Goal: Transaction & Acquisition: Book appointment/travel/reservation

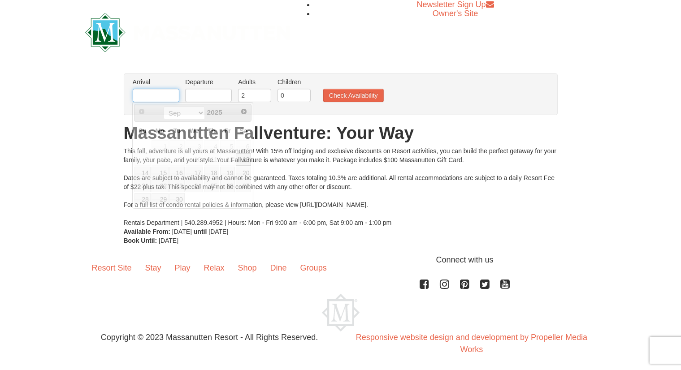
click at [170, 94] on input "text" at bounding box center [156, 95] width 47 height 13
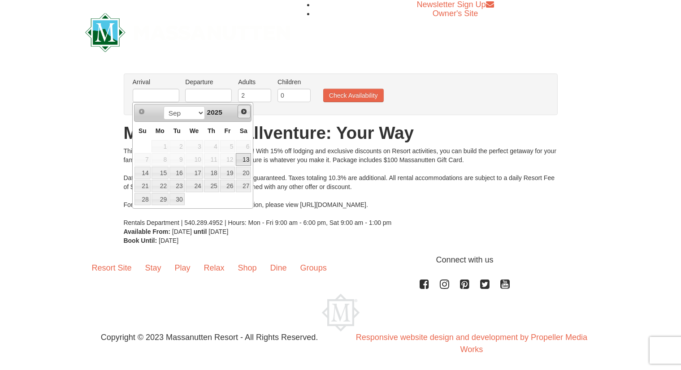
click at [242, 115] on span "Next" at bounding box center [243, 111] width 7 height 7
click at [242, 112] on span "Next" at bounding box center [243, 111] width 7 height 7
click at [229, 171] on link "14" at bounding box center [227, 173] width 15 height 13
type input "[DATE]"
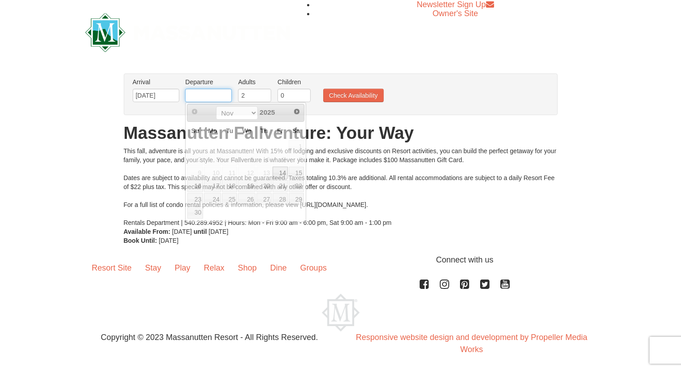
click at [222, 94] on input "text" at bounding box center [208, 95] width 47 height 13
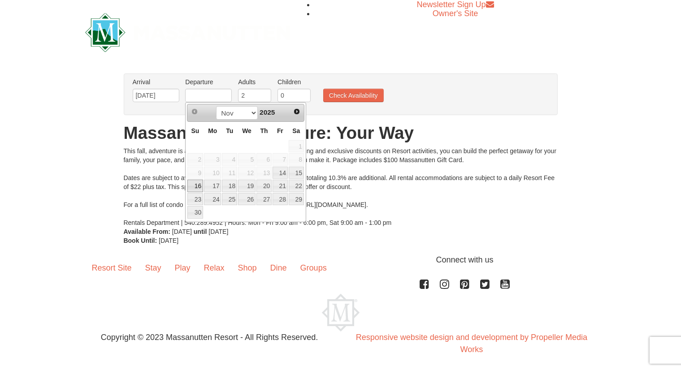
click at [199, 184] on link "16" at bounding box center [195, 186] width 16 height 13
type input "[DATE]"
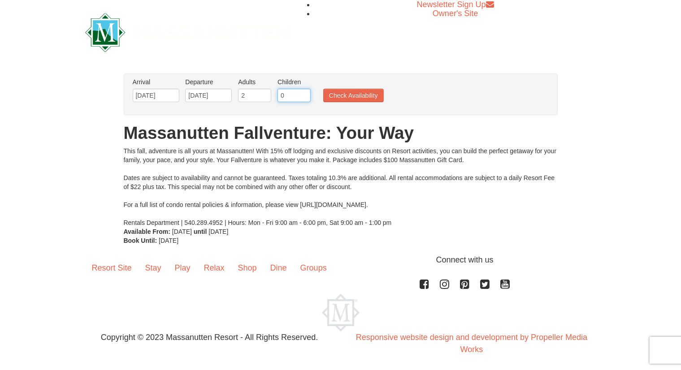
click at [291, 97] on input "0" at bounding box center [293, 95] width 33 height 13
click at [303, 96] on input "0" at bounding box center [293, 95] width 33 height 13
click at [303, 92] on input "4" at bounding box center [293, 95] width 33 height 13
click at [303, 97] on input "3" at bounding box center [293, 95] width 33 height 13
type input "2"
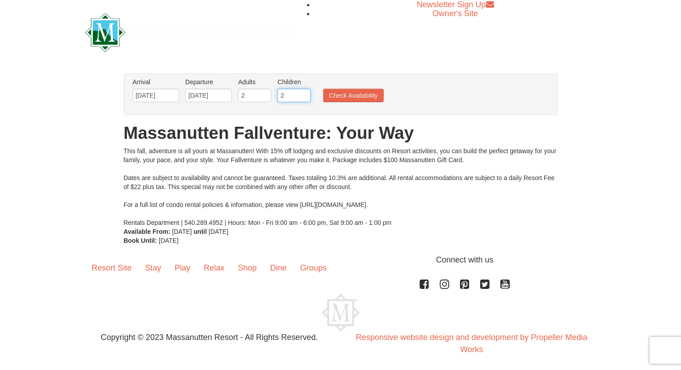
click at [303, 97] on input "2" at bounding box center [293, 95] width 33 height 13
click at [354, 96] on button "Check Availability" at bounding box center [353, 95] width 61 height 13
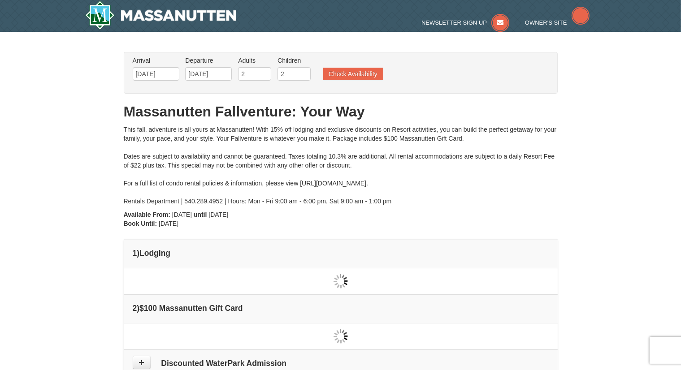
type input "[DATE]"
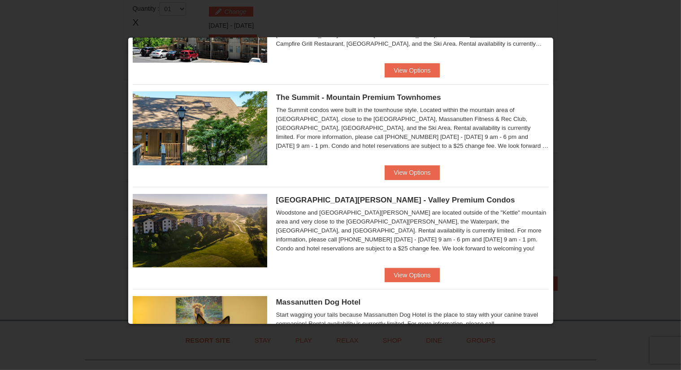
scroll to position [181, 0]
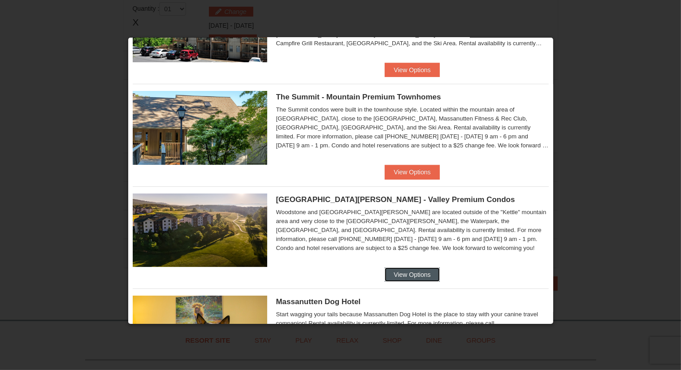
click at [410, 273] on button "View Options" at bounding box center [412, 275] width 55 height 14
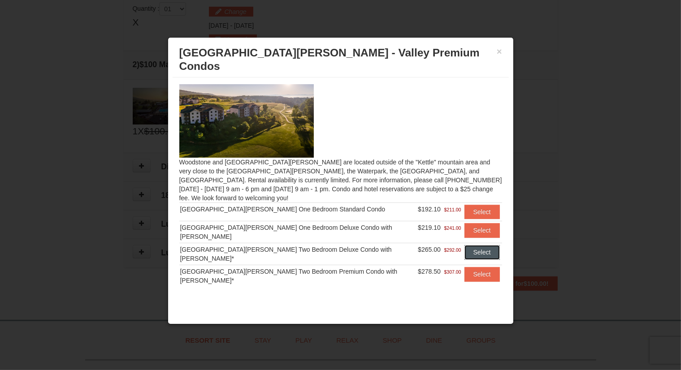
click at [479, 245] on button "Select" at bounding box center [481, 252] width 35 height 14
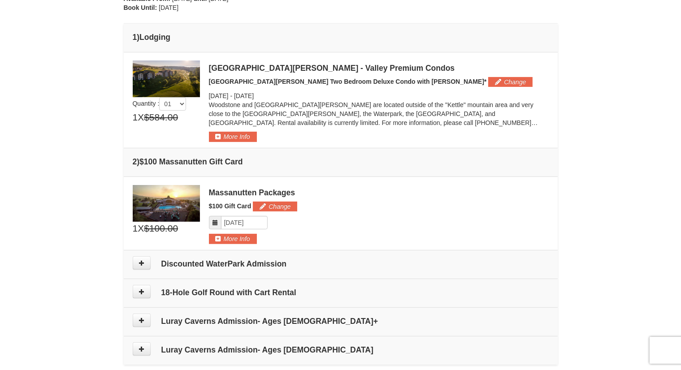
scroll to position [215, 0]
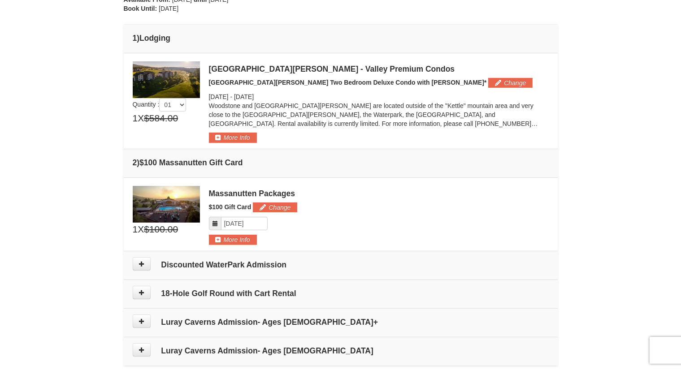
click at [248, 131] on div "Woodstone and [GEOGRAPHIC_DATA][PERSON_NAME] are located outside of the "Kettle…" at bounding box center [379, 116] width 340 height 31
click at [242, 137] on button "More Info" at bounding box center [233, 138] width 48 height 10
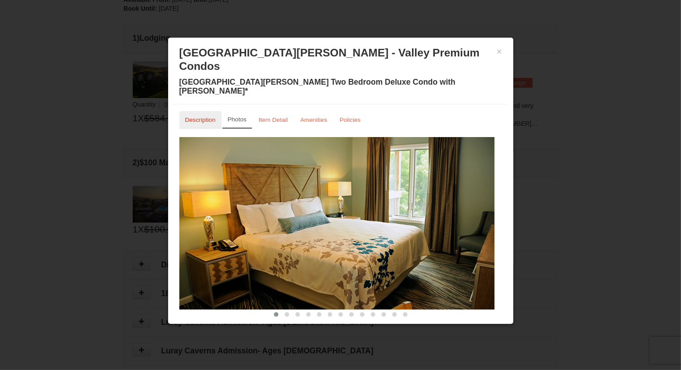
click at [201, 117] on small "Description" at bounding box center [200, 120] width 30 height 7
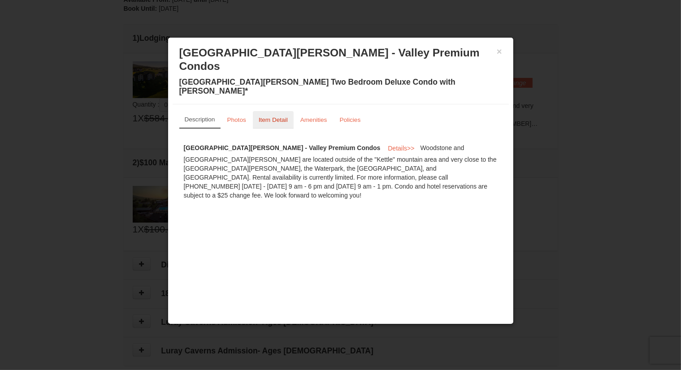
click at [268, 117] on small "Item Detail" at bounding box center [273, 120] width 29 height 7
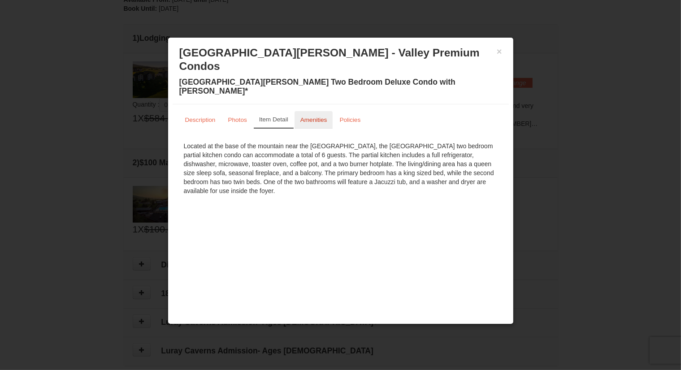
click at [303, 117] on small "Amenities" at bounding box center [313, 120] width 27 height 7
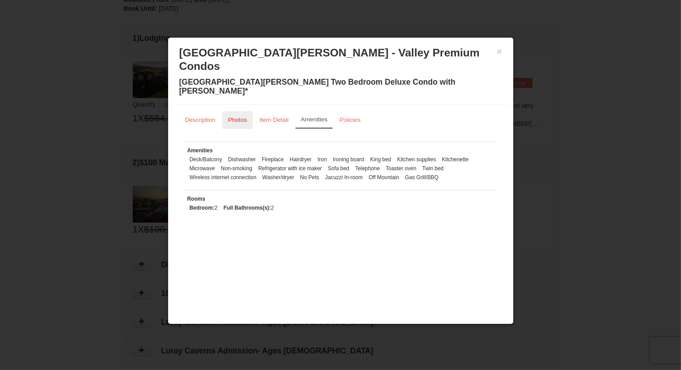
click at [239, 117] on small "Photos" at bounding box center [237, 120] width 19 height 7
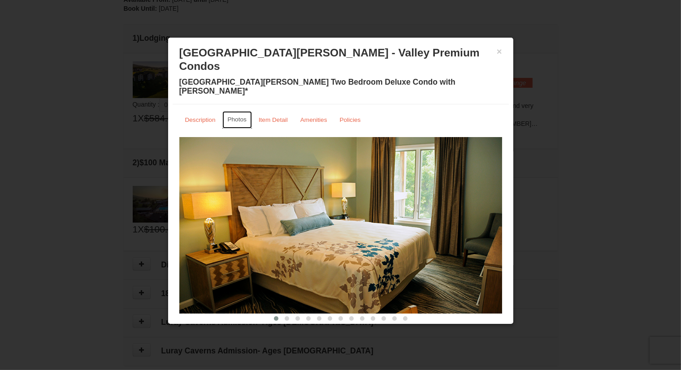
scroll to position [4, 0]
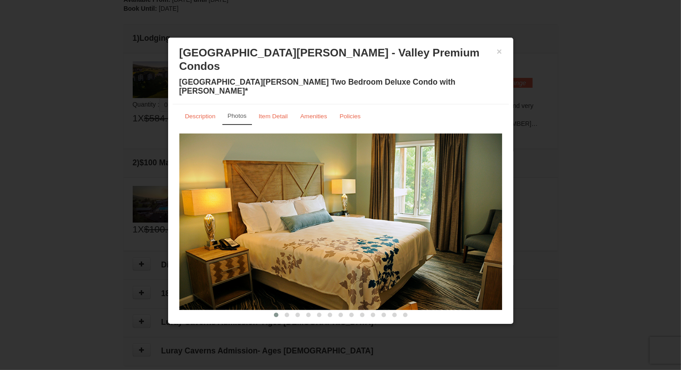
click at [450, 183] on img at bounding box center [340, 222] width 323 height 177
click at [284, 311] on button at bounding box center [286, 315] width 11 height 9
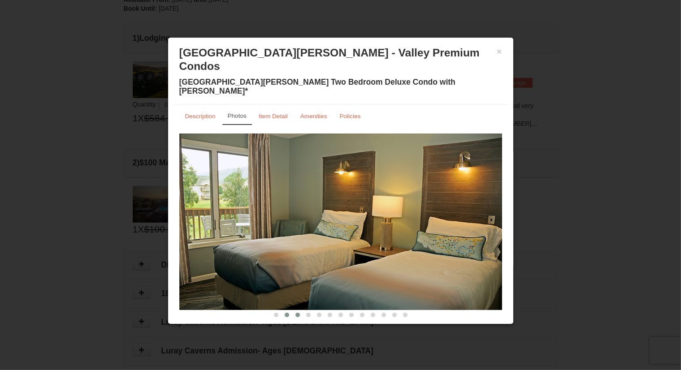
click at [295, 313] on span at bounding box center [297, 315] width 4 height 4
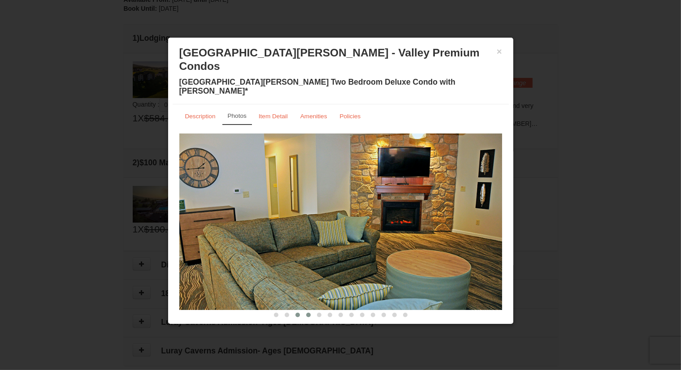
click at [306, 313] on span at bounding box center [308, 315] width 4 height 4
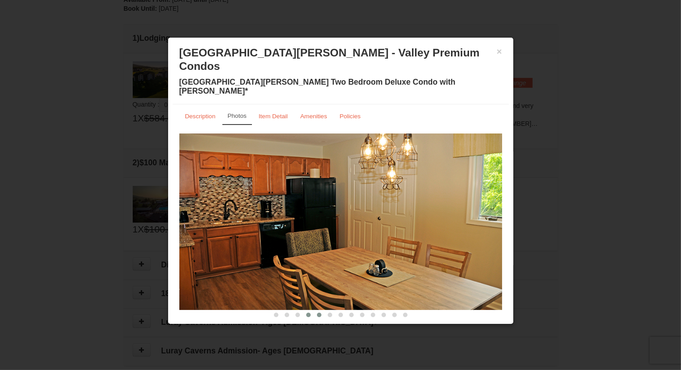
click at [317, 313] on span at bounding box center [319, 315] width 4 height 4
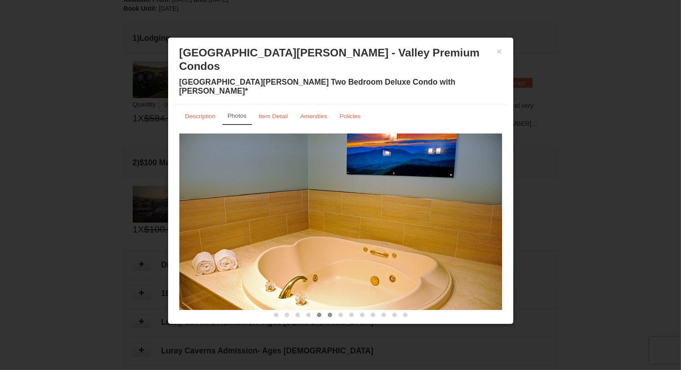
click at [328, 313] on span at bounding box center [330, 315] width 4 height 4
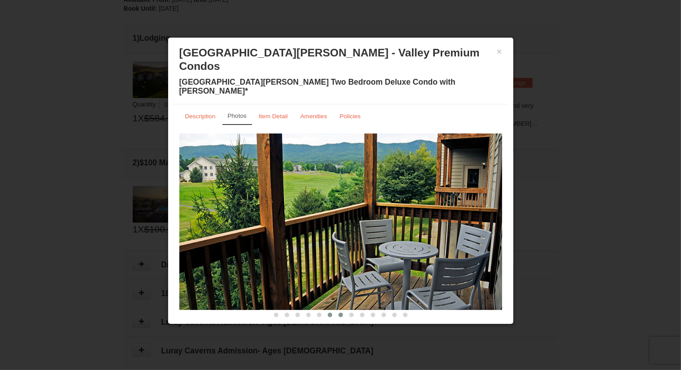
click at [338, 313] on span at bounding box center [340, 315] width 4 height 4
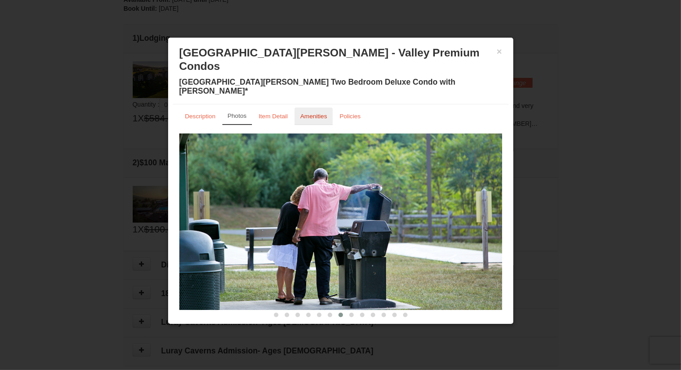
click at [317, 113] on small "Amenities" at bounding box center [313, 116] width 27 height 7
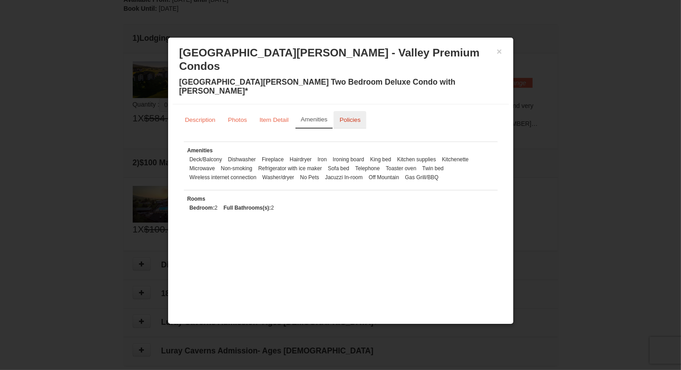
click at [346, 111] on link "Policies" at bounding box center [349, 119] width 33 height 17
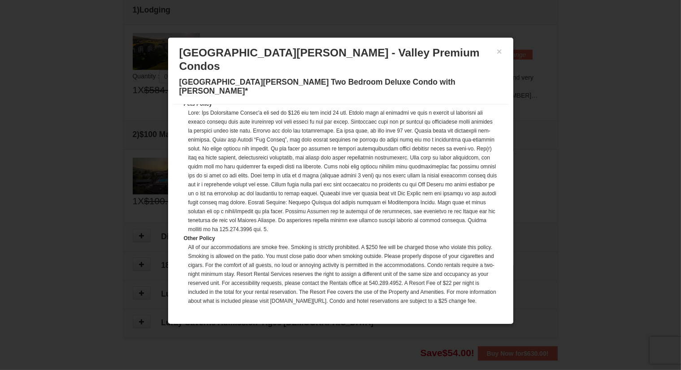
scroll to position [243, 0]
click at [499, 54] on button "×" at bounding box center [499, 51] width 5 height 9
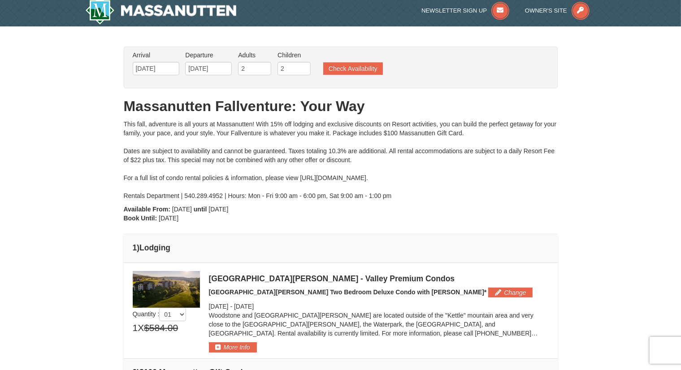
scroll to position [0, 0]
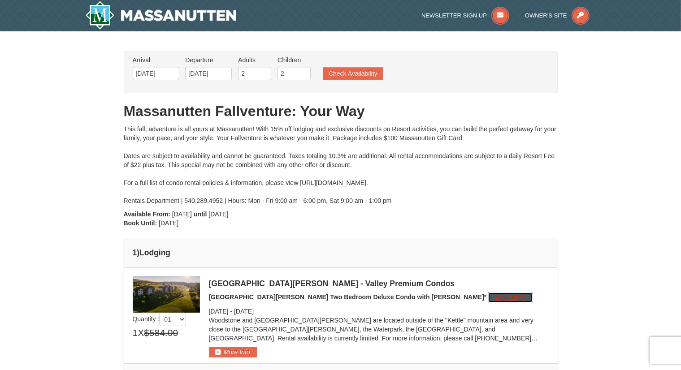
click at [488, 296] on button "Change" at bounding box center [510, 298] width 44 height 10
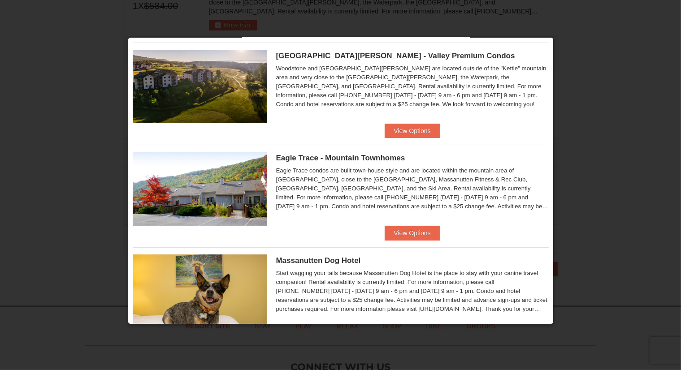
scroll to position [120, 0]
click at [411, 134] on button "View Options" at bounding box center [412, 131] width 55 height 14
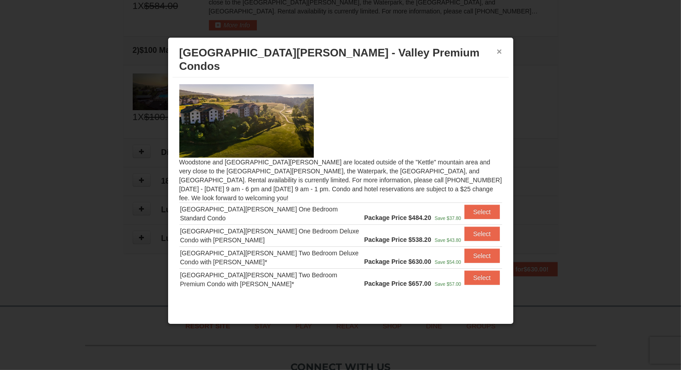
click at [498, 50] on button "×" at bounding box center [499, 51] width 5 height 9
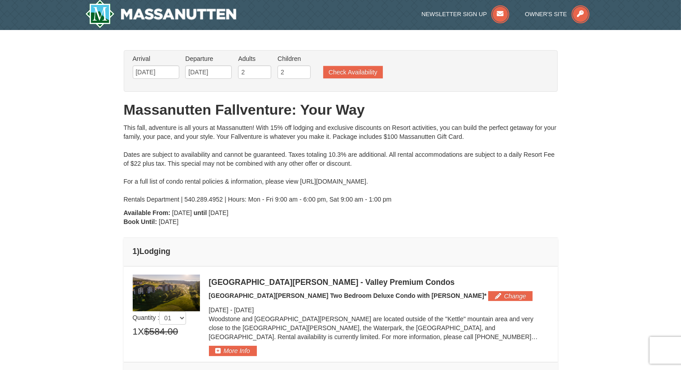
scroll to position [0, 0]
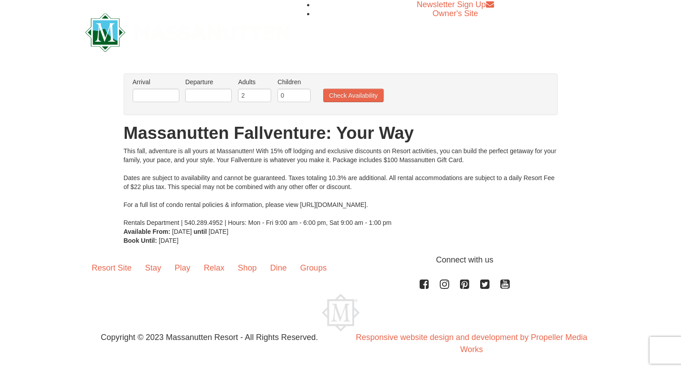
drag, startPoint x: 302, startPoint y: 203, endPoint x: 423, endPoint y: 203, distance: 121.0
click at [423, 203] on div "This fall, adventure is all yours at Massanutten! With 15% off lodging and excl…" at bounding box center [341, 187] width 434 height 81
copy div "ttps://www.massresort.com/stay/rental-info/"
click at [162, 93] on input "text" at bounding box center [156, 95] width 47 height 13
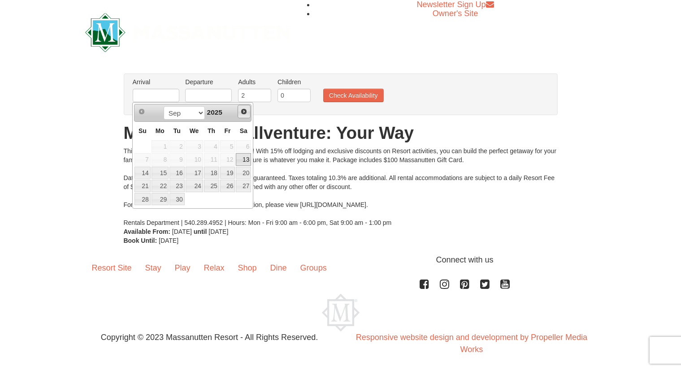
click at [244, 112] on span "Next" at bounding box center [243, 111] width 7 height 7
click at [232, 169] on link "14" at bounding box center [227, 173] width 15 height 13
type input "[DATE]"
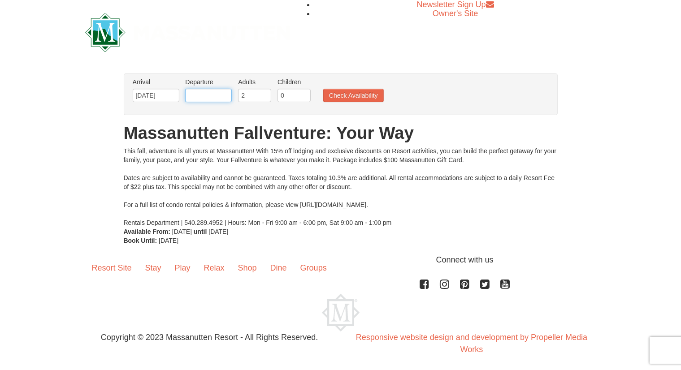
click at [221, 95] on input "text" at bounding box center [208, 95] width 47 height 13
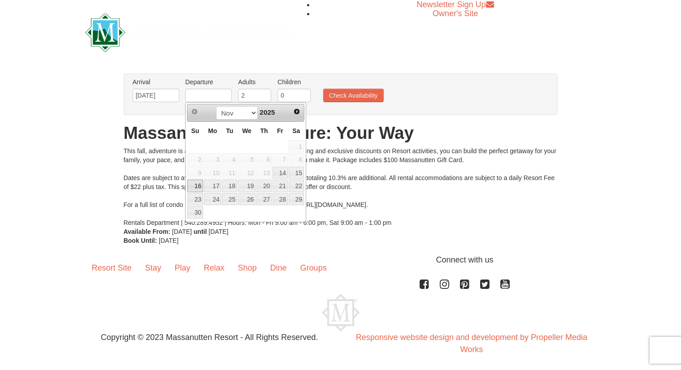
click at [197, 184] on link "16" at bounding box center [195, 186] width 16 height 13
type input "[DATE]"
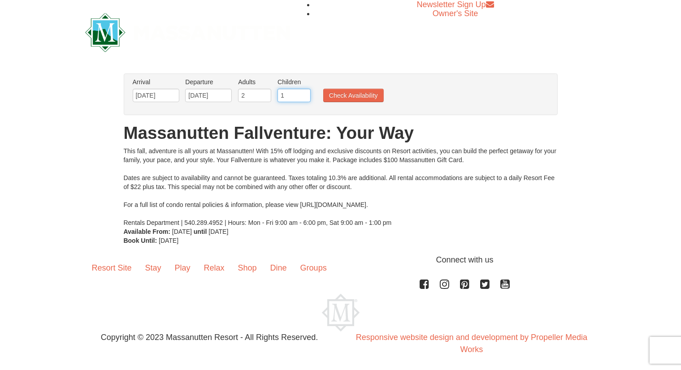
click at [304, 94] on input "1" at bounding box center [293, 95] width 33 height 13
type input "2"
click at [305, 95] on input "2" at bounding box center [293, 95] width 33 height 13
click at [352, 96] on button "Check Availability" at bounding box center [353, 95] width 61 height 13
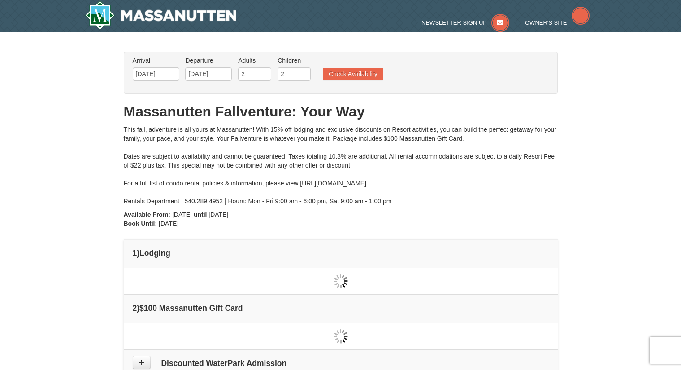
type input "[DATE]"
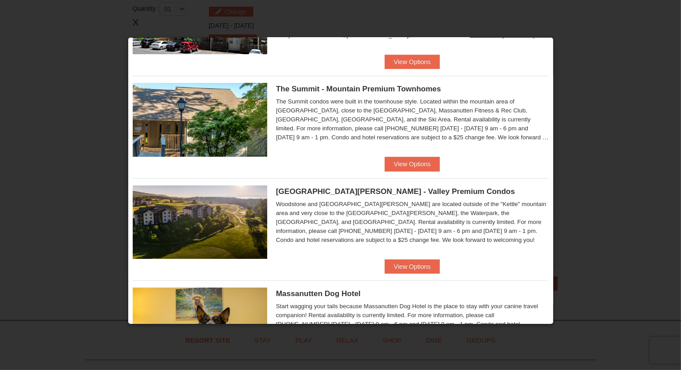
scroll to position [224, 0]
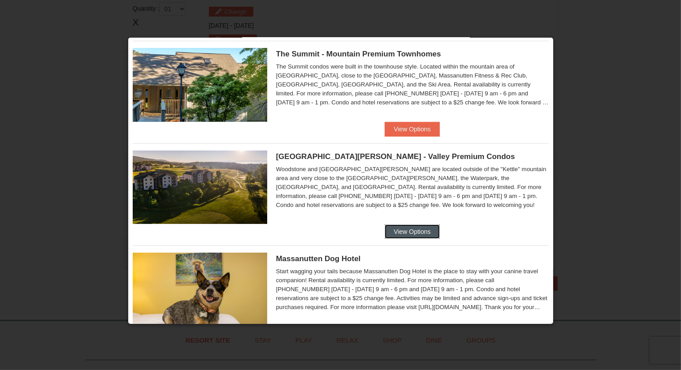
click at [410, 229] on button "View Options" at bounding box center [412, 232] width 55 height 14
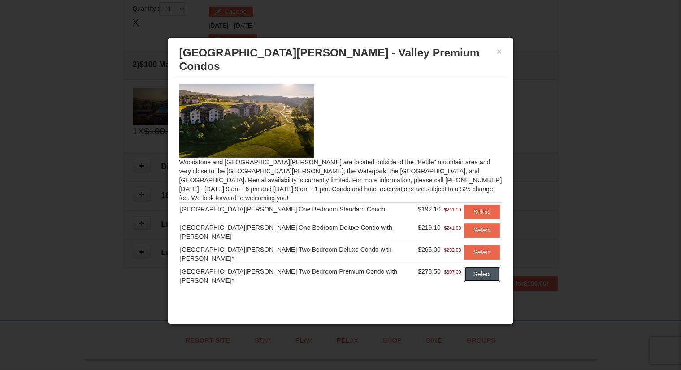
click at [484, 267] on button "Select" at bounding box center [481, 274] width 35 height 14
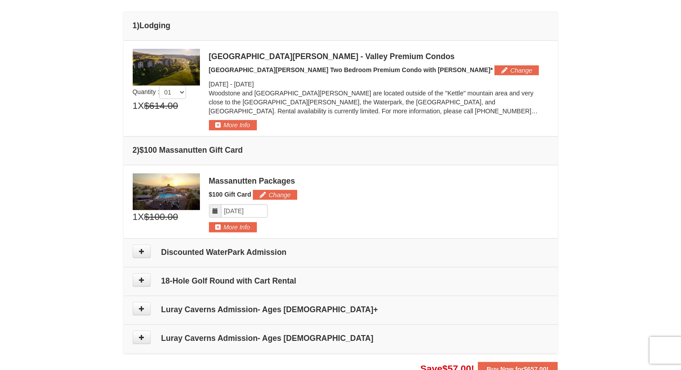
scroll to position [228, 0]
click at [144, 250] on icon at bounding box center [141, 251] width 6 height 6
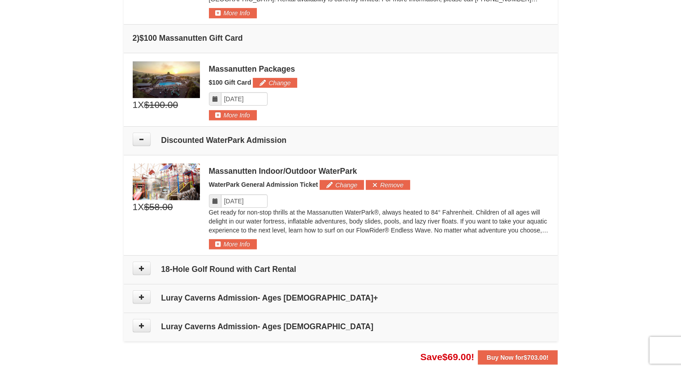
scroll to position [341, 0]
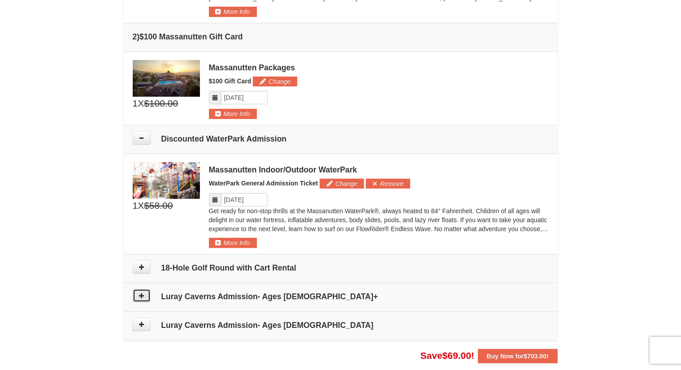
click at [147, 294] on button at bounding box center [142, 295] width 18 height 13
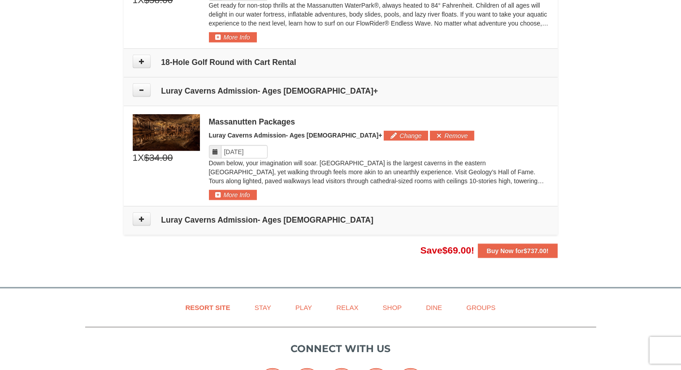
scroll to position [545, 0]
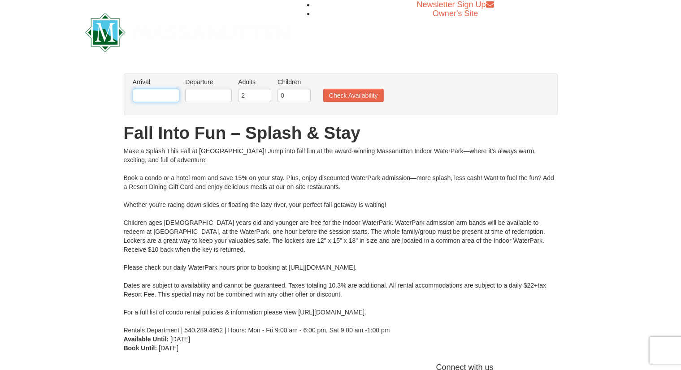
click at [162, 94] on input "text" at bounding box center [156, 95] width 47 height 13
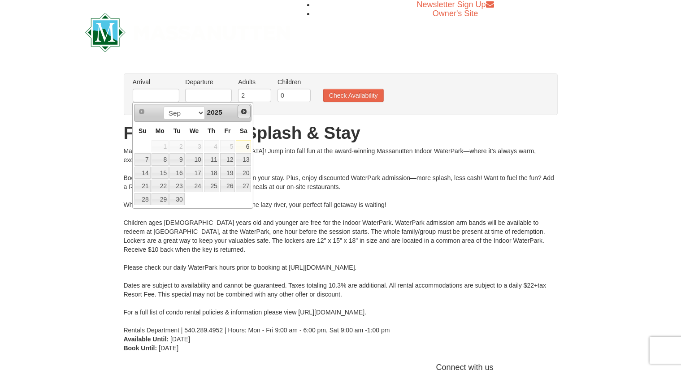
click at [242, 110] on span "Next" at bounding box center [243, 111] width 7 height 7
click at [242, 109] on span "Next" at bounding box center [243, 111] width 7 height 7
click at [230, 170] on link "14" at bounding box center [227, 173] width 15 height 13
type input "[DATE]"
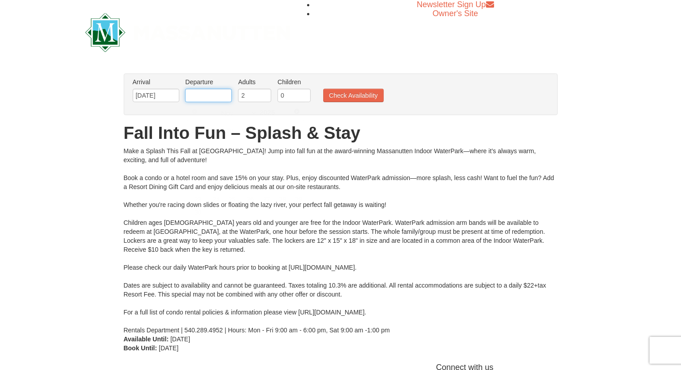
click at [219, 95] on input "text" at bounding box center [208, 95] width 47 height 13
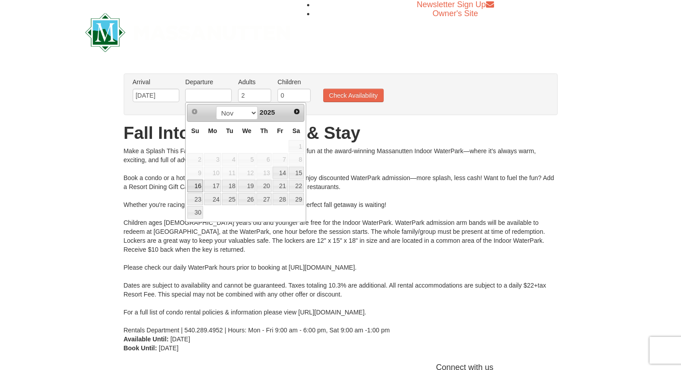
click at [196, 183] on link "16" at bounding box center [195, 186] width 16 height 13
type input "[DATE]"
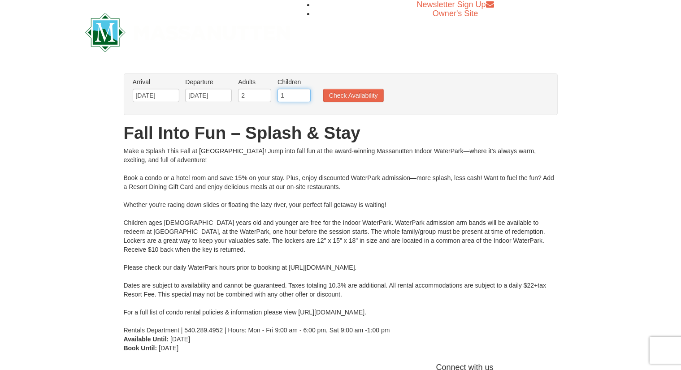
click at [304, 94] on input "1" at bounding box center [293, 95] width 33 height 13
type input "2"
click at [304, 94] on input "2" at bounding box center [293, 95] width 33 height 13
click at [346, 96] on button "Check Availability" at bounding box center [353, 95] width 61 height 13
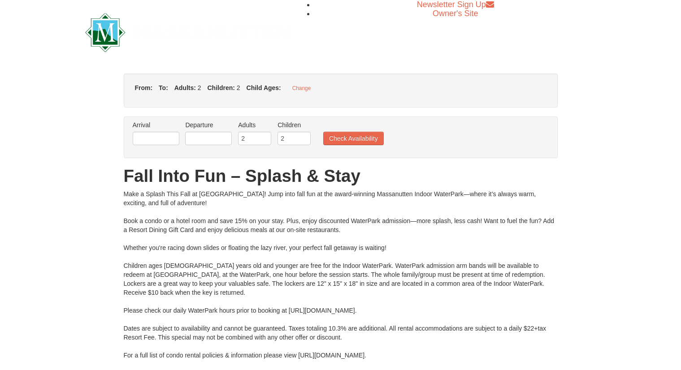
type input "[DATE]"
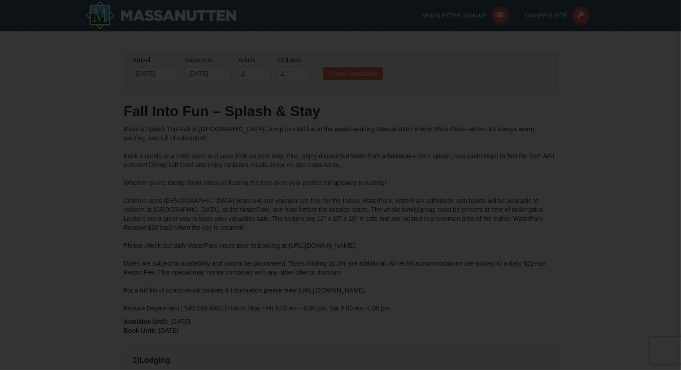
type input "[DATE]"
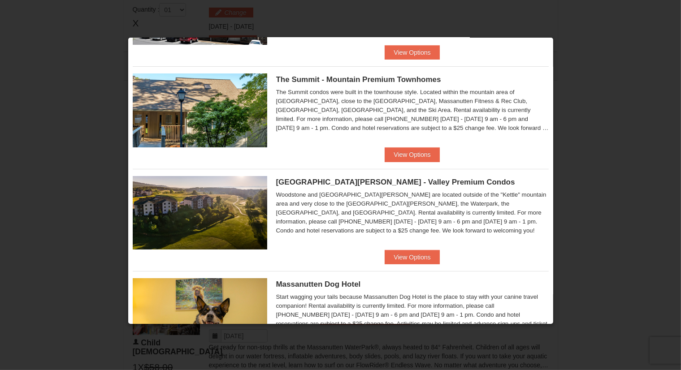
scroll to position [199, 0]
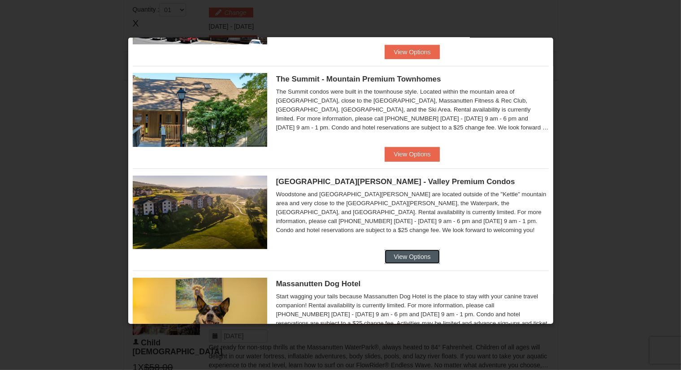
click at [416, 258] on button "View Options" at bounding box center [412, 257] width 55 height 14
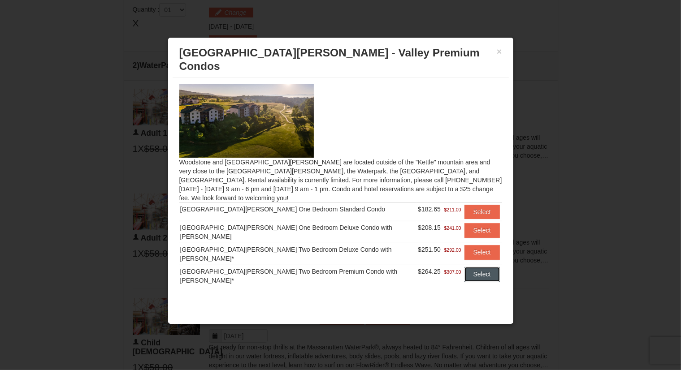
click at [473, 267] on button "Select" at bounding box center [481, 274] width 35 height 14
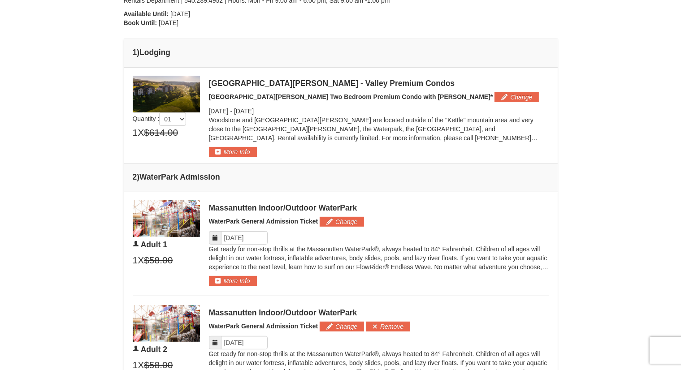
scroll to position [308, 0]
click at [215, 241] on span at bounding box center [215, 237] width 13 height 13
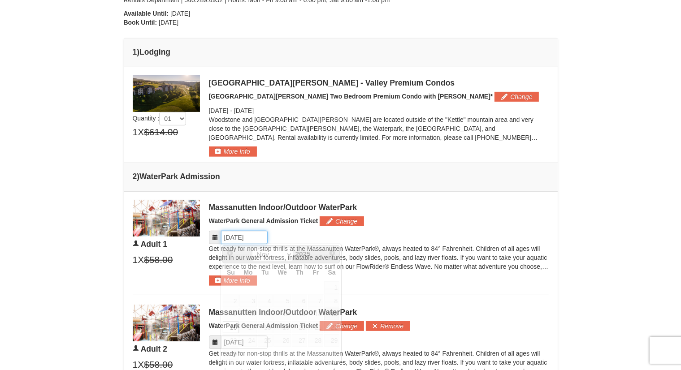
click at [235, 237] on input "Please format dates MM/DD/YYYY" at bounding box center [244, 237] width 47 height 13
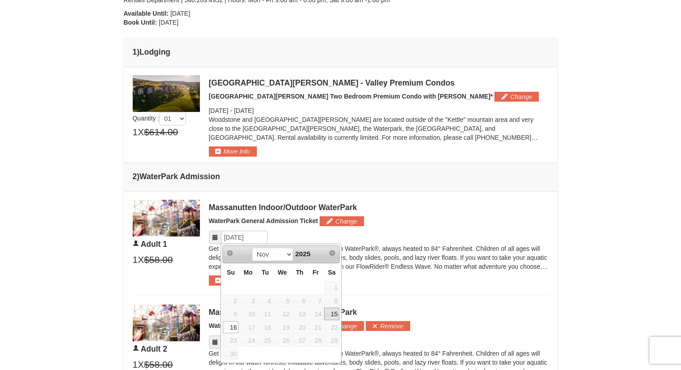
click at [334, 309] on link "15" at bounding box center [331, 314] width 15 height 13
type input "[DATE]"
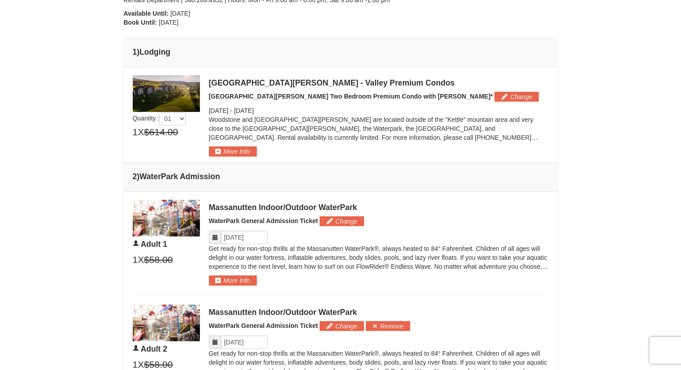
click at [213, 342] on icon at bounding box center [215, 342] width 6 height 6
click at [246, 338] on input "Please format dates MM/DD/YYYY" at bounding box center [244, 342] width 47 height 13
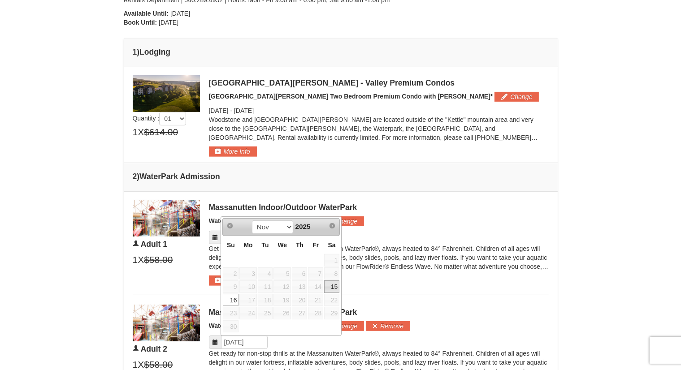
click at [337, 284] on link "15" at bounding box center [331, 287] width 15 height 13
type input "[DATE]"
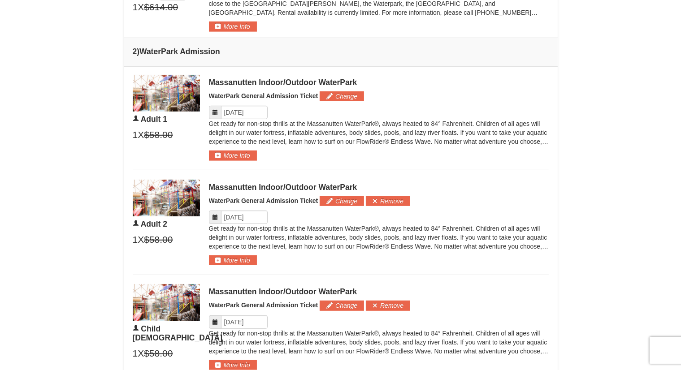
scroll to position [461, 0]
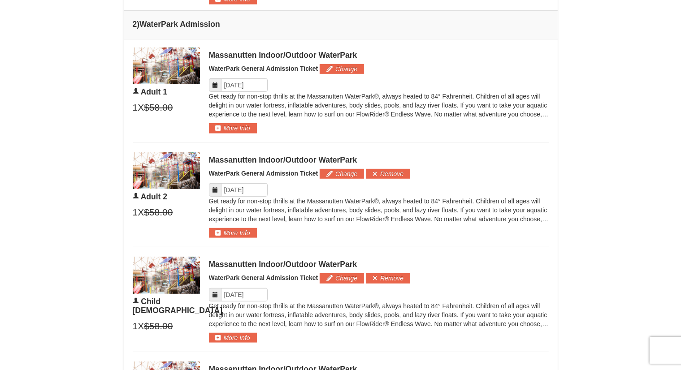
click at [215, 293] on icon at bounding box center [215, 295] width 6 height 6
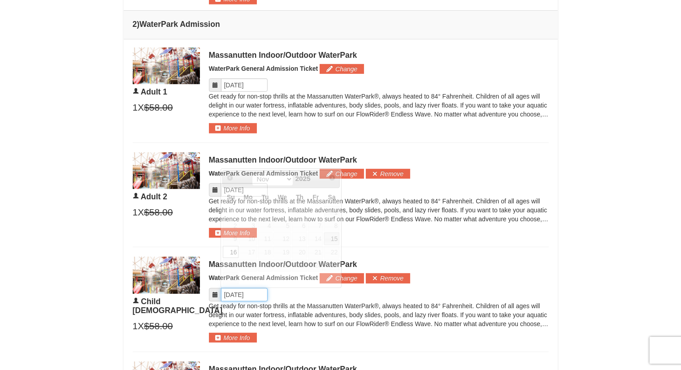
click at [258, 292] on input "Please format dates MM/DD/YYYY" at bounding box center [244, 294] width 47 height 13
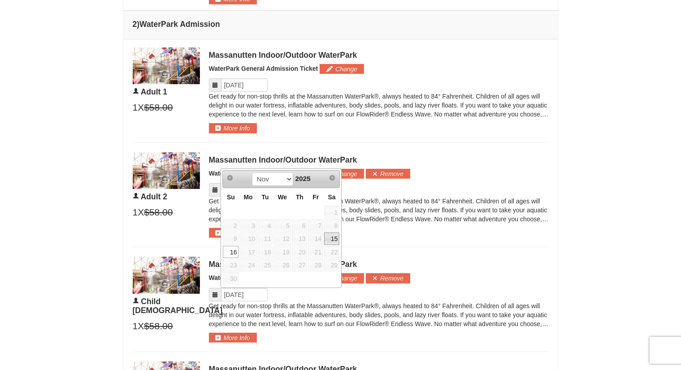
click at [335, 238] on link "15" at bounding box center [331, 239] width 15 height 13
type input "[DATE]"
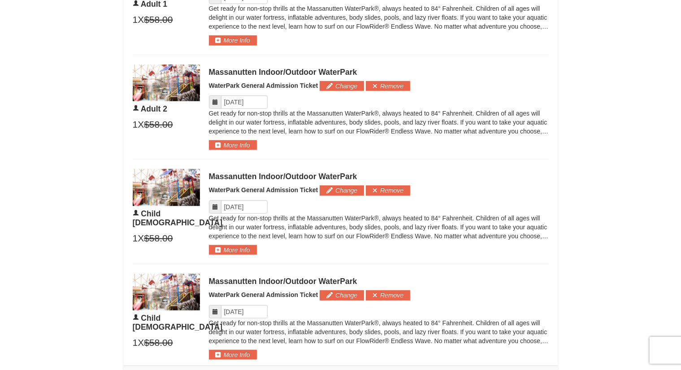
scroll to position [551, 0]
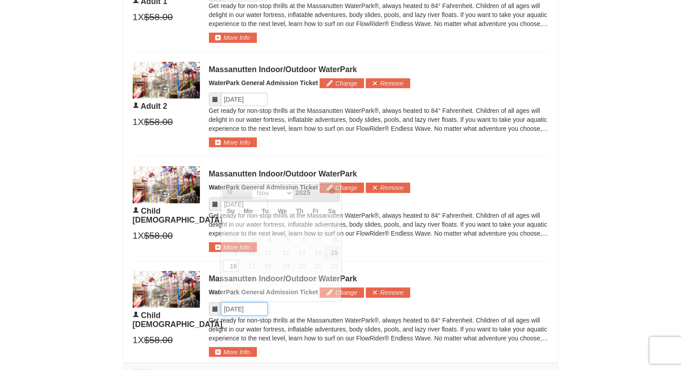
click at [255, 303] on input "Please format dates MM/DD/YYYY" at bounding box center [244, 309] width 47 height 13
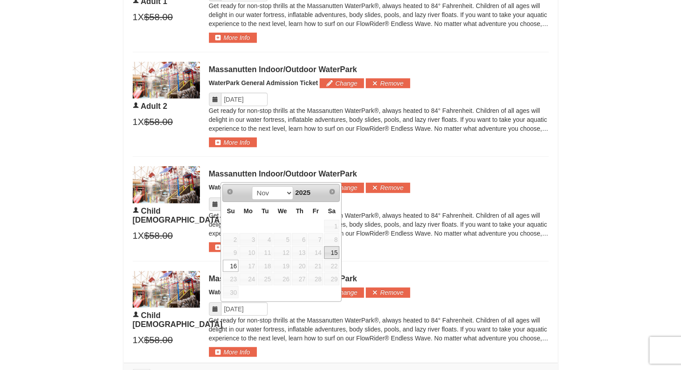
click at [337, 251] on link "15" at bounding box center [331, 252] width 15 height 13
type input "[DATE]"
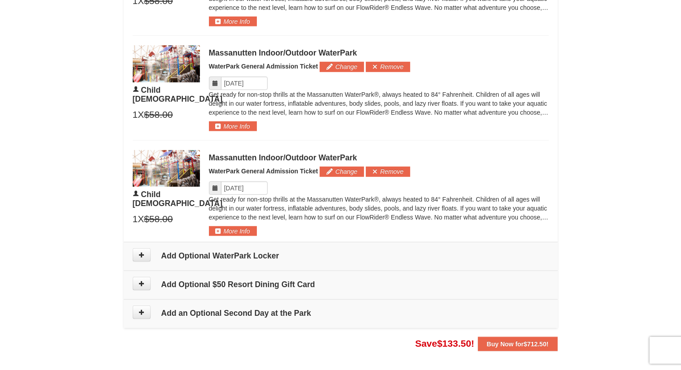
scroll to position [673, 0]
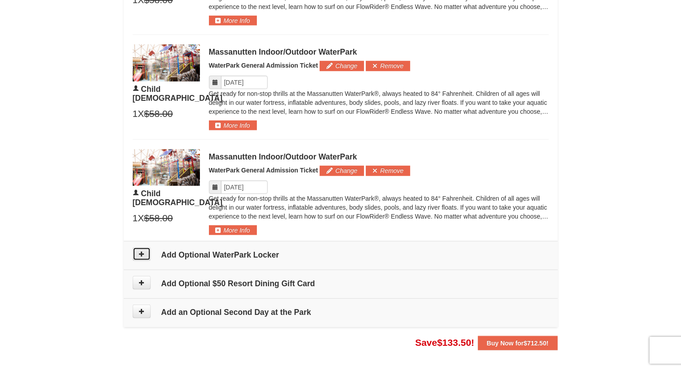
click at [143, 253] on icon at bounding box center [141, 254] width 6 height 6
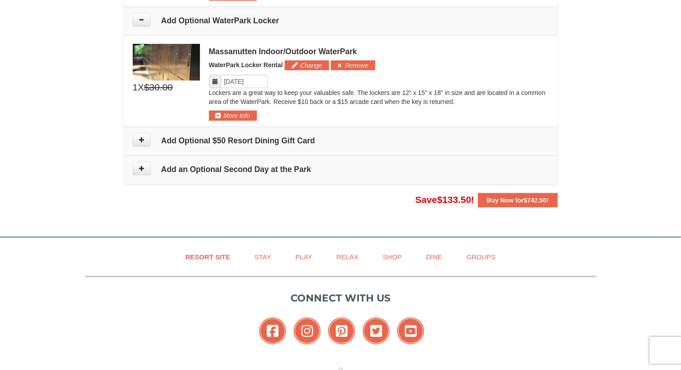
scroll to position [912, 0]
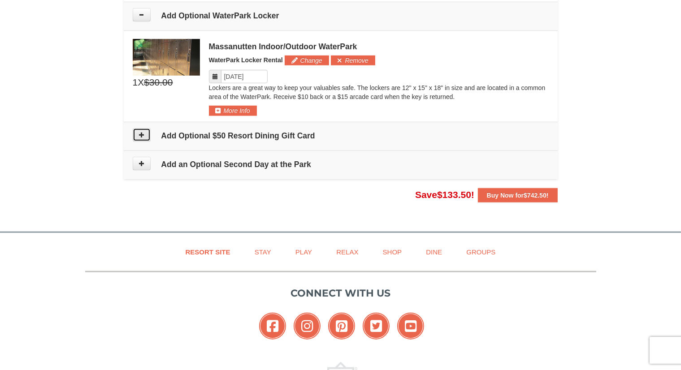
click at [143, 132] on icon at bounding box center [141, 135] width 6 height 6
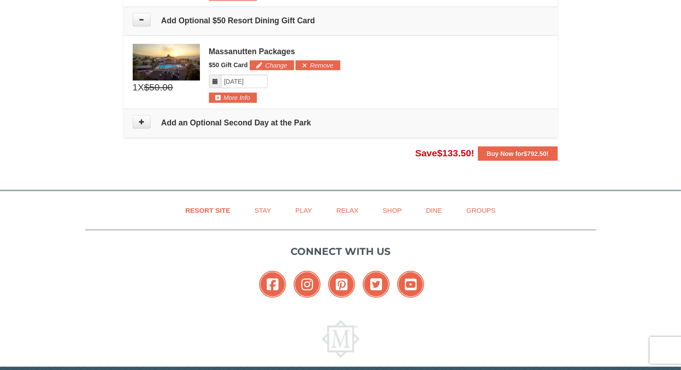
scroll to position [1032, 0]
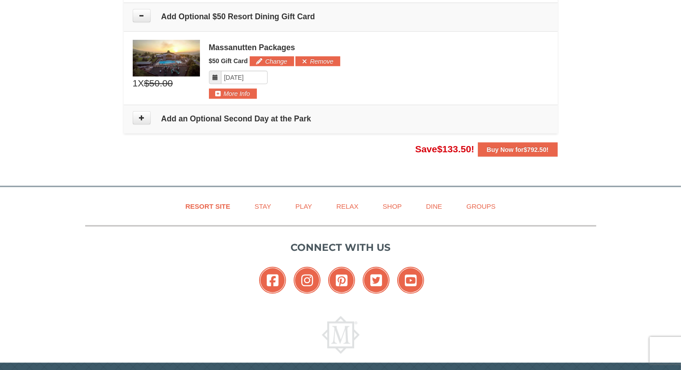
click at [216, 76] on icon at bounding box center [215, 77] width 6 height 6
click at [237, 75] on input "Please format dates MM/DD/YYYY" at bounding box center [244, 77] width 47 height 13
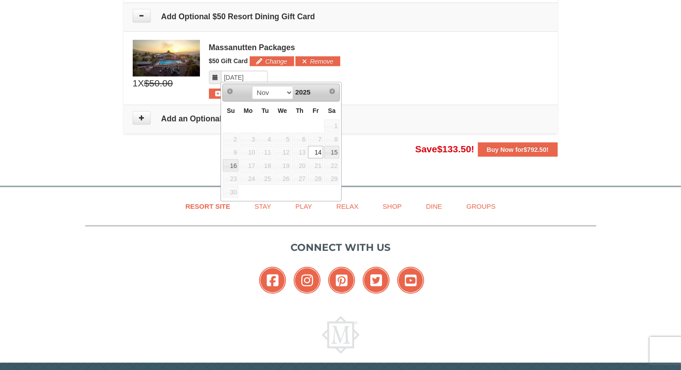
click at [321, 154] on link "14" at bounding box center [315, 152] width 15 height 13
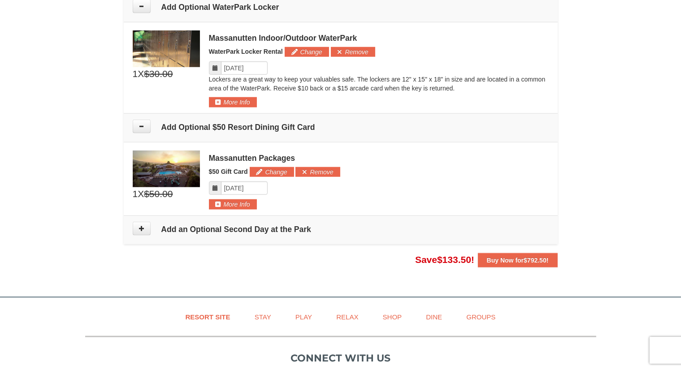
scroll to position [921, 0]
click at [237, 204] on button "More Info" at bounding box center [233, 205] width 48 height 10
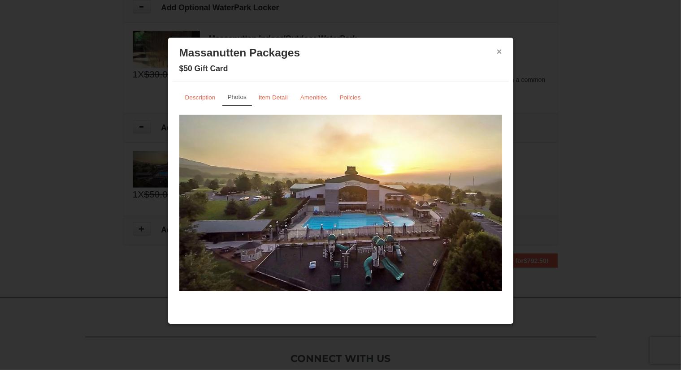
click at [500, 51] on button "×" at bounding box center [499, 51] width 5 height 9
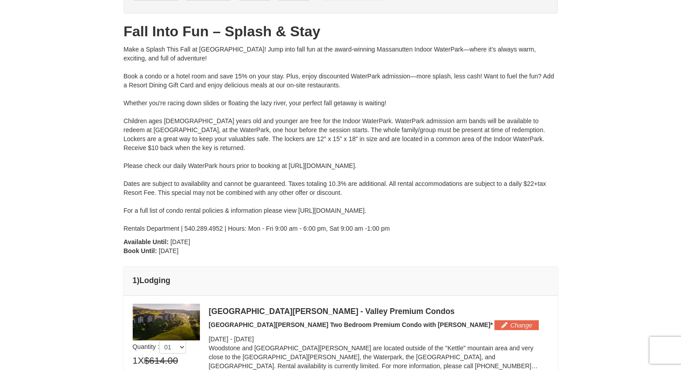
scroll to position [79, 0]
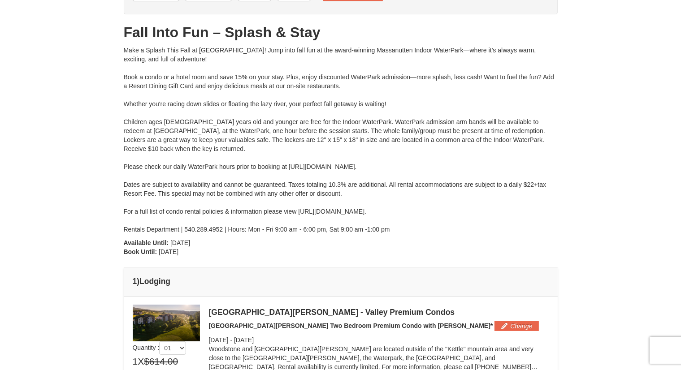
drag, startPoint x: 289, startPoint y: 164, endPoint x: 444, endPoint y: 165, distance: 155.1
click at [444, 165] on div "Make a Splash This Fall at Massanutten! Jump into fall fun at the award-winning…" at bounding box center [341, 140] width 434 height 188
copy div "https://www.massresort.com/play/waterpark/hours-rates"
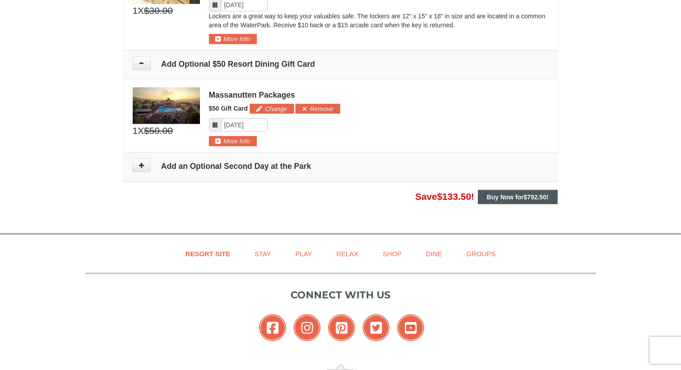
scroll to position [984, 0]
click at [502, 197] on strong "Buy Now for $792.50 !" at bounding box center [518, 197] width 62 height 7
click at [519, 190] on button "Buy Now for $792.50 !" at bounding box center [518, 197] width 80 height 14
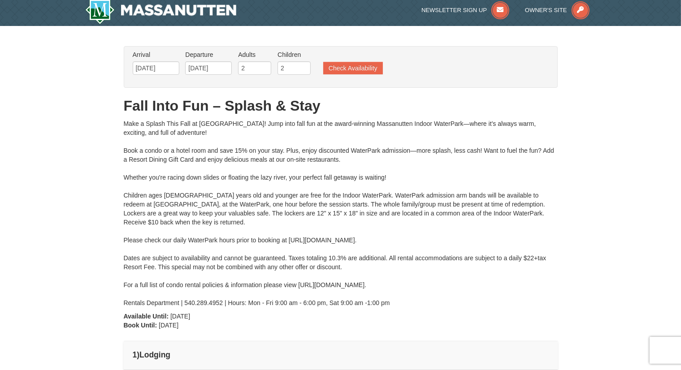
scroll to position [0, 0]
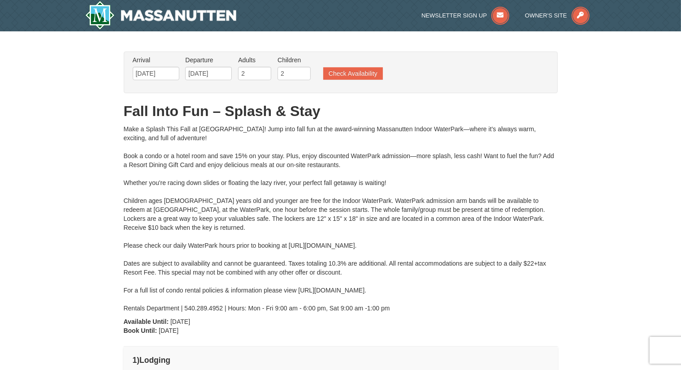
click at [519, 190] on div "Make a Splash This Fall at Massanutten! Jump into fall fun at the award-winning…" at bounding box center [341, 219] width 434 height 188
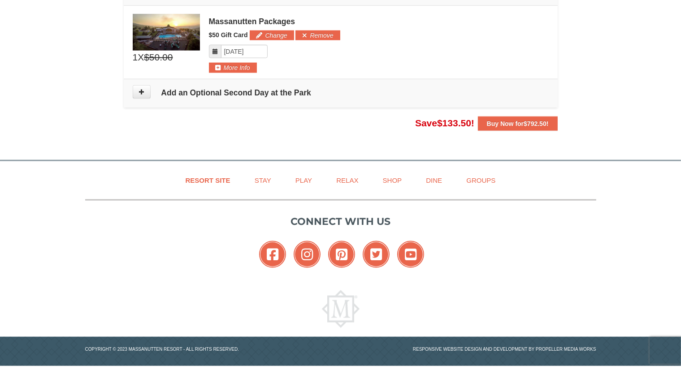
scroll to position [1059, 0]
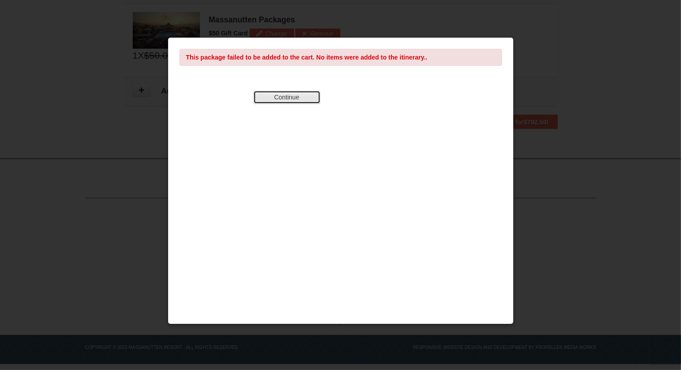
click at [302, 95] on button "Continue" at bounding box center [286, 97] width 67 height 13
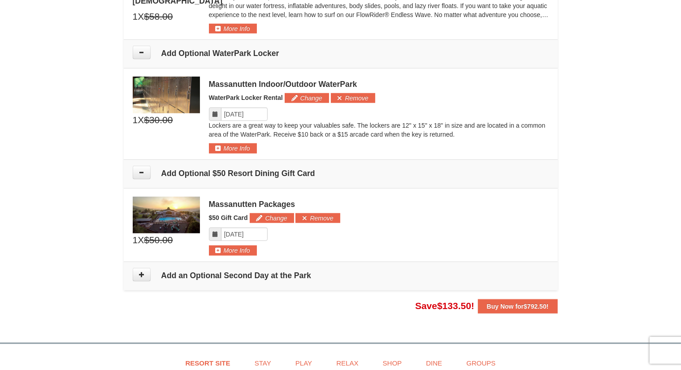
scroll to position [875, 0]
click at [511, 303] on strong "Buy Now for $792.50 !" at bounding box center [518, 306] width 62 height 7
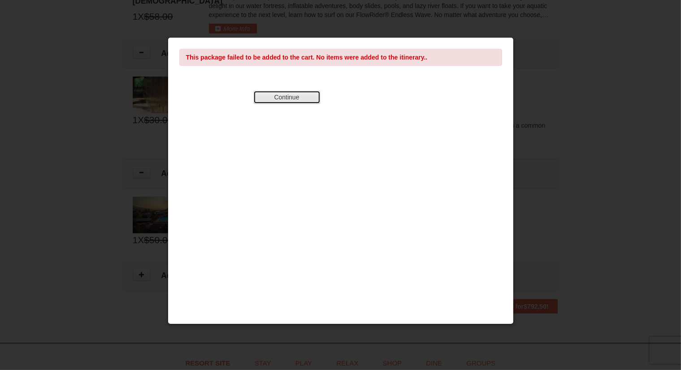
click at [288, 94] on button "Continue" at bounding box center [286, 97] width 67 height 13
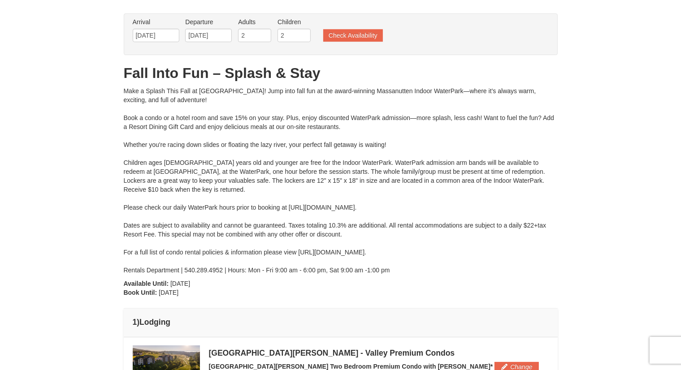
scroll to position [0, 0]
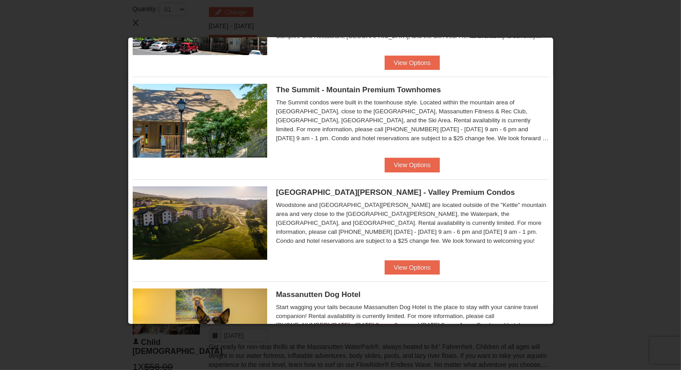
scroll to position [188, 0]
click at [413, 263] on button "View Options" at bounding box center [412, 267] width 55 height 14
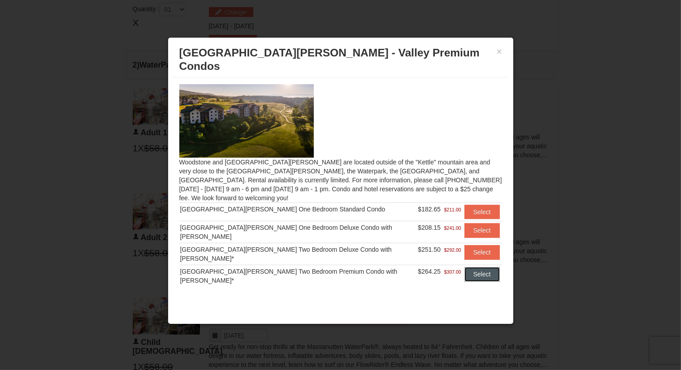
click at [467, 267] on button "Select" at bounding box center [481, 274] width 35 height 14
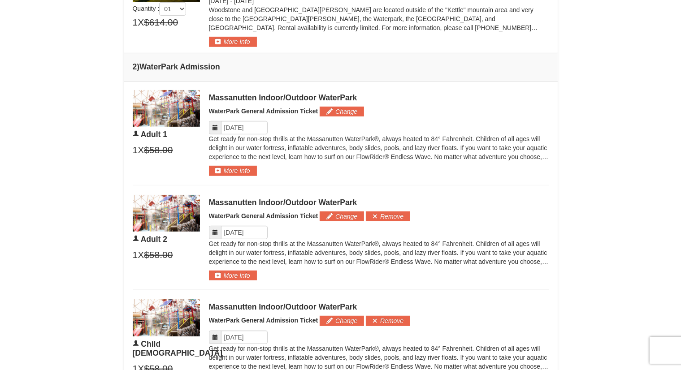
scroll to position [419, 0]
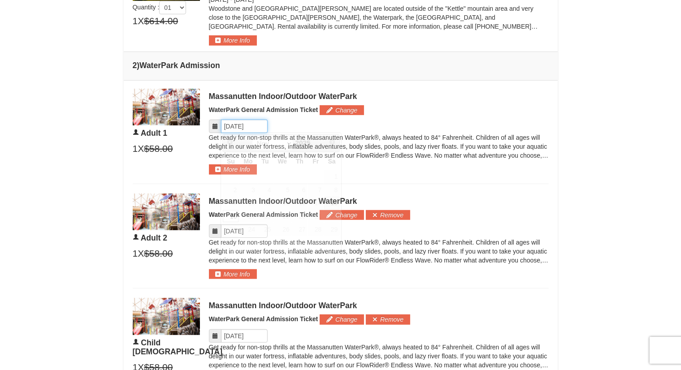
click at [242, 128] on input "Please format dates MM/DD/YYYY" at bounding box center [244, 126] width 47 height 13
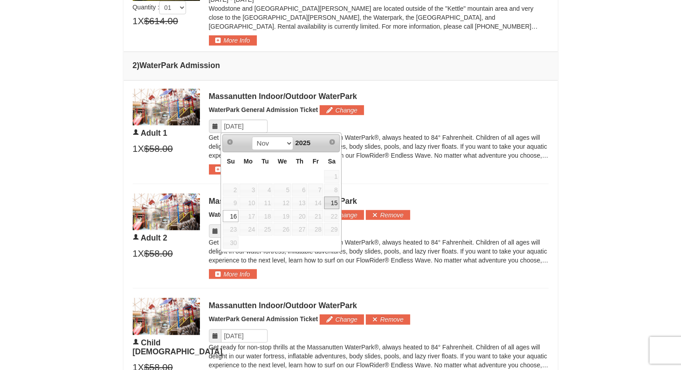
click at [333, 204] on link "15" at bounding box center [331, 203] width 15 height 13
type input "[DATE]"
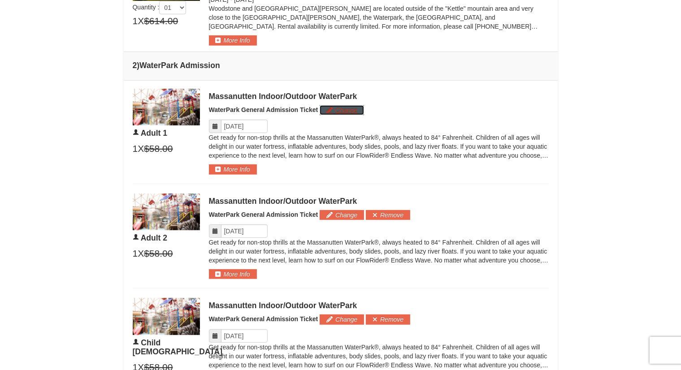
click at [350, 111] on button "Change" at bounding box center [342, 110] width 44 height 10
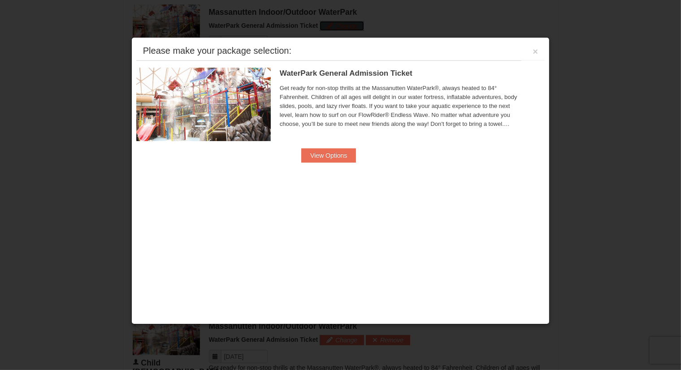
scroll to position [507, 0]
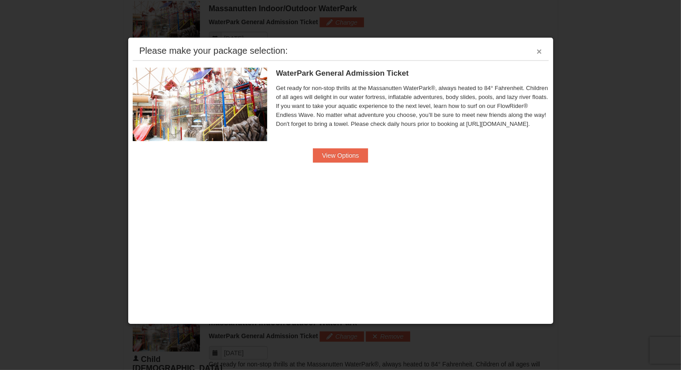
click at [540, 51] on button "×" at bounding box center [538, 51] width 5 height 9
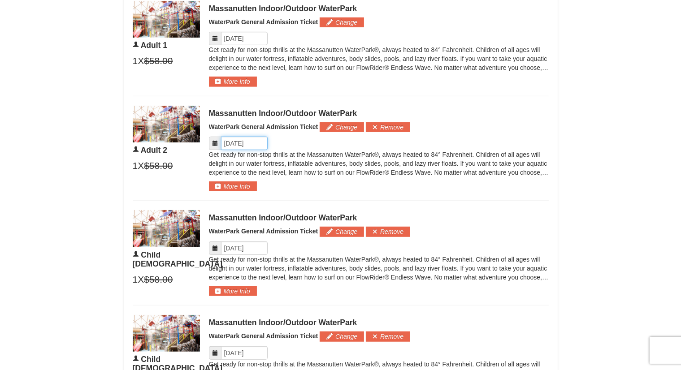
click at [246, 141] on input "Please format dates MM/DD/YYYY" at bounding box center [244, 143] width 47 height 13
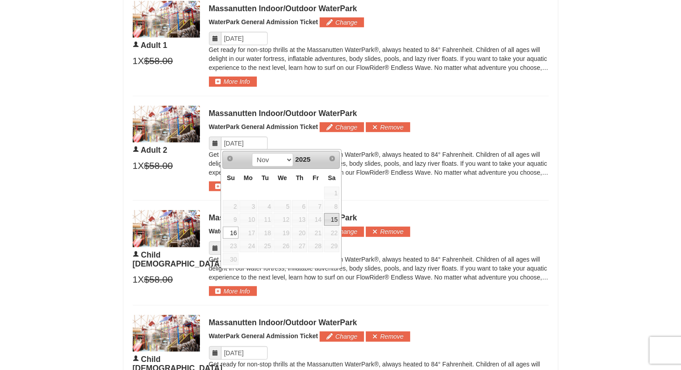
click at [332, 220] on link "15" at bounding box center [331, 219] width 15 height 13
type input "[DATE]"
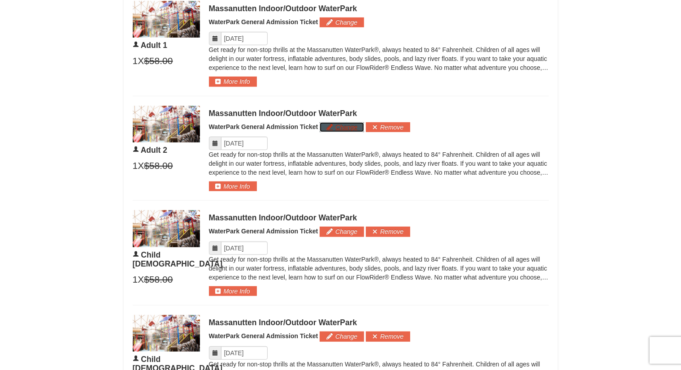
click at [344, 127] on button "Change" at bounding box center [342, 127] width 44 height 10
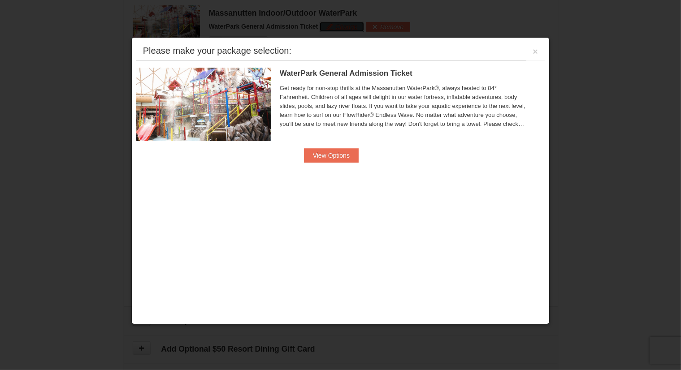
scroll to position [611, 0]
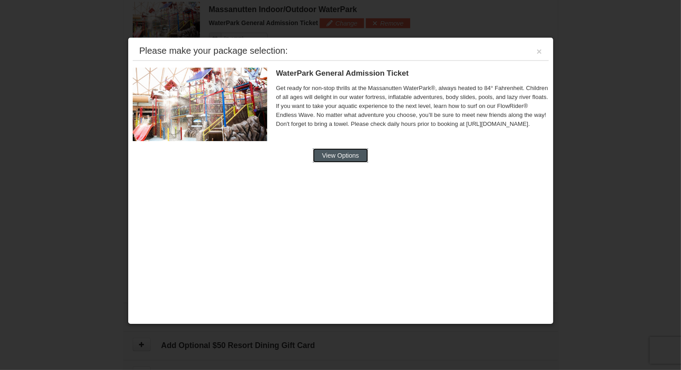
click at [342, 153] on button "View Options" at bounding box center [340, 155] width 55 height 14
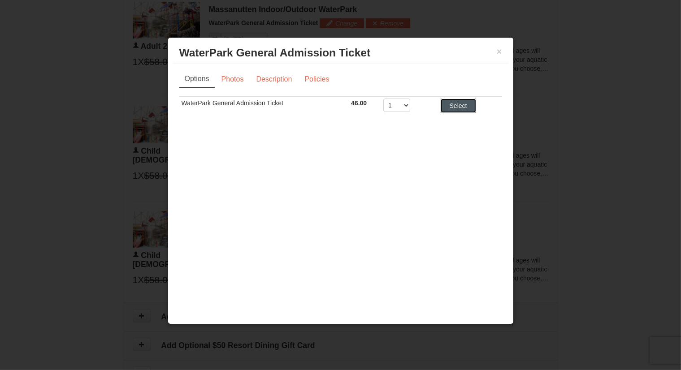
click at [454, 102] on button "Select" at bounding box center [458, 106] width 35 height 14
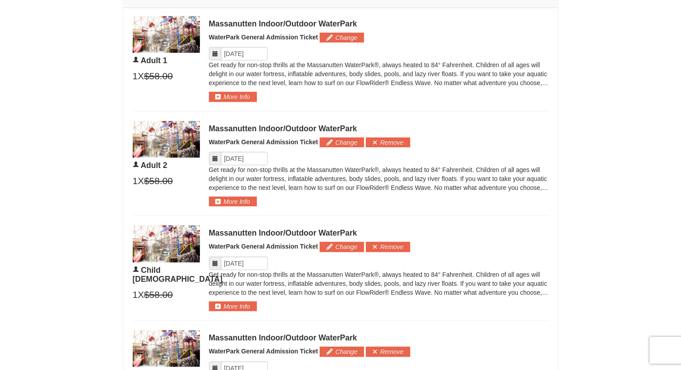
scroll to position [471, 0]
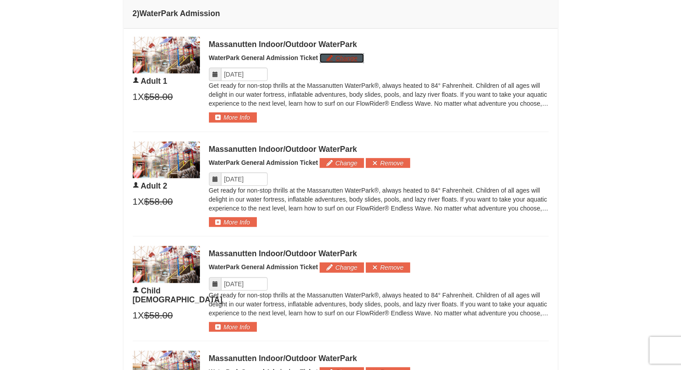
click at [329, 58] on button "Change" at bounding box center [342, 58] width 44 height 10
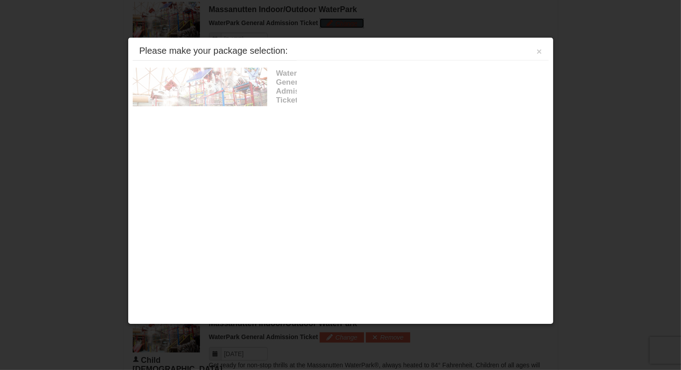
scroll to position [507, 0]
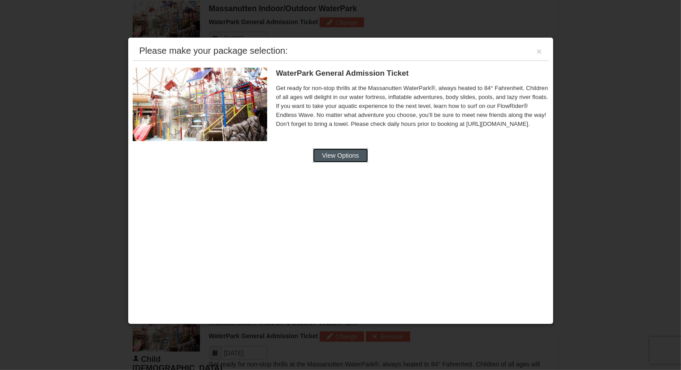
click at [350, 149] on button "View Options" at bounding box center [340, 155] width 55 height 14
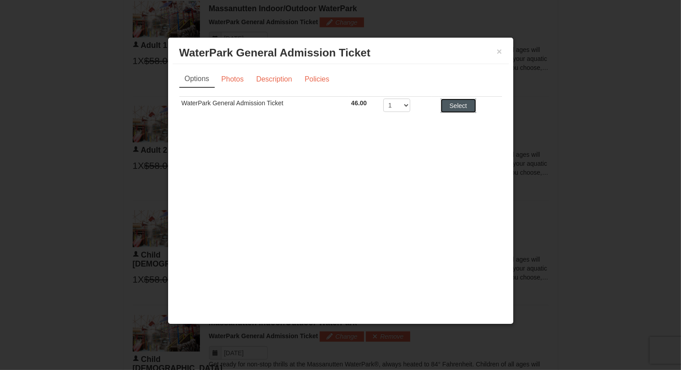
click at [451, 103] on button "Select" at bounding box center [458, 106] width 35 height 14
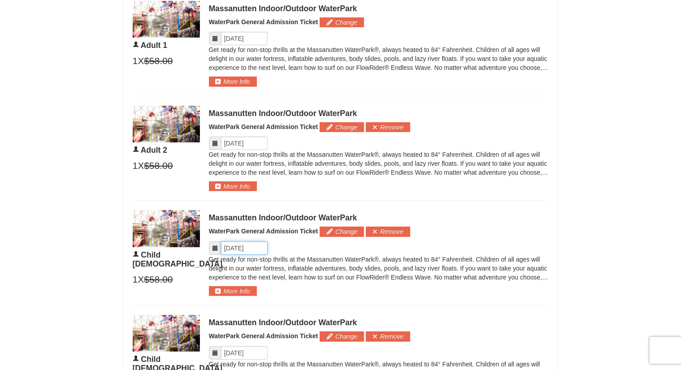
click at [258, 242] on input "Please format dates MM/DD/YYYY" at bounding box center [244, 248] width 47 height 13
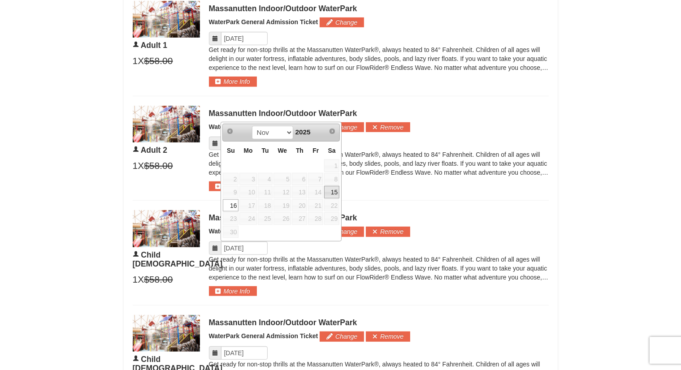
click at [329, 192] on link "15" at bounding box center [331, 192] width 15 height 13
type input "[DATE]"
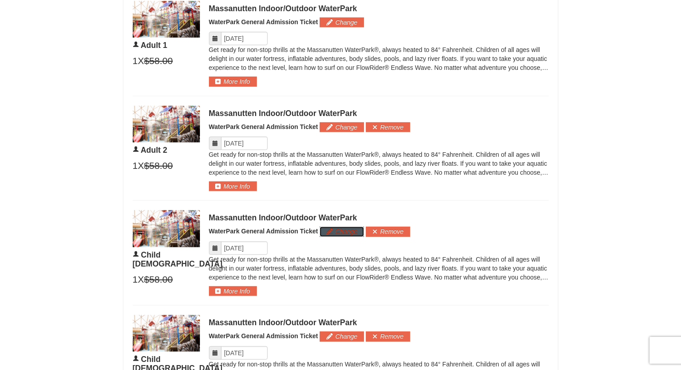
click at [339, 234] on button "Change" at bounding box center [342, 232] width 44 height 10
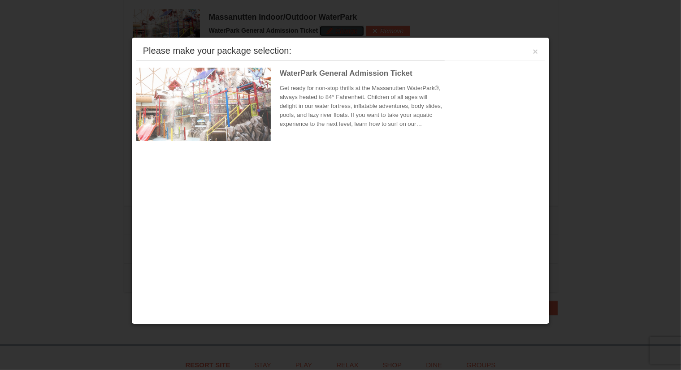
scroll to position [716, 0]
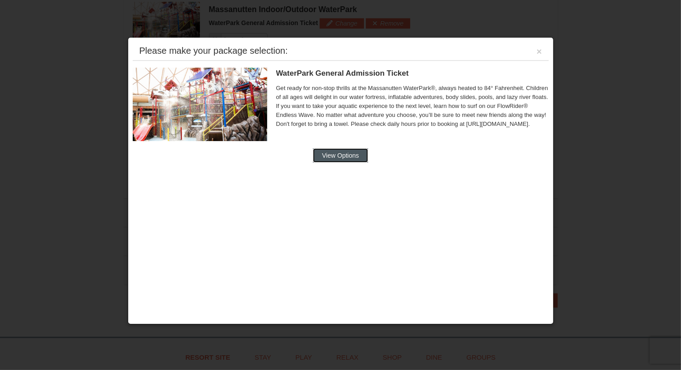
click at [332, 156] on button "View Options" at bounding box center [340, 155] width 55 height 14
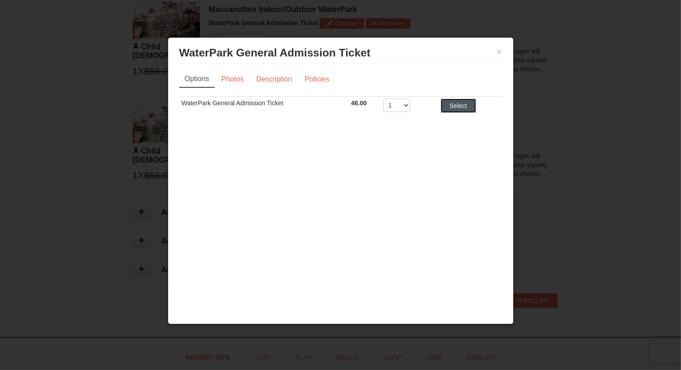
click at [458, 101] on button "Select" at bounding box center [458, 106] width 35 height 14
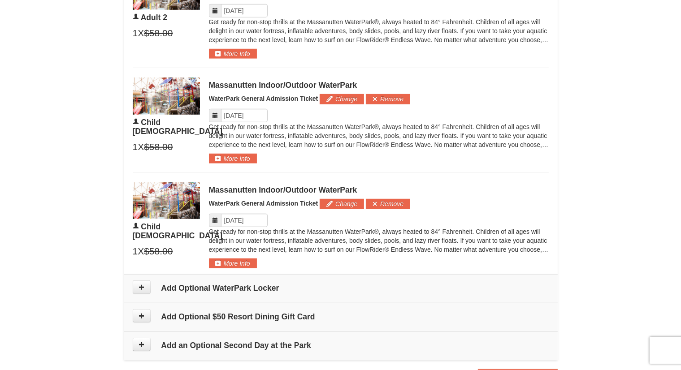
scroll to position [622, 0]
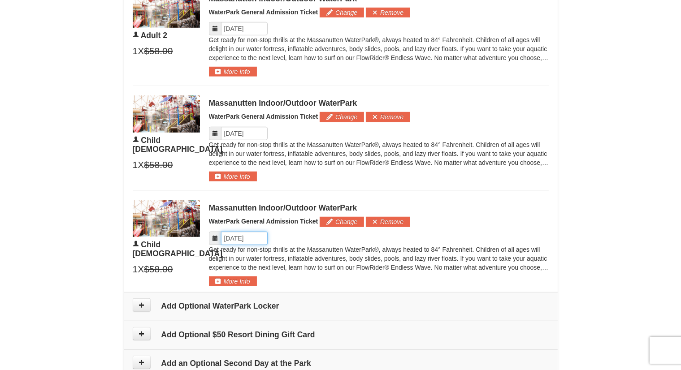
click at [246, 234] on input "Please format dates MM/DD/YYYY" at bounding box center [244, 238] width 47 height 13
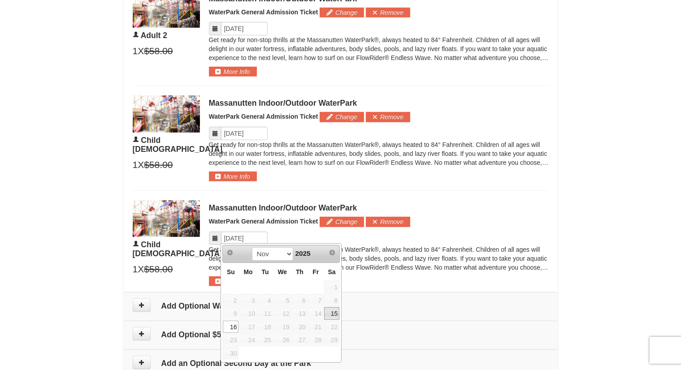
click at [332, 314] on link "15" at bounding box center [331, 313] width 15 height 13
type input "[DATE]"
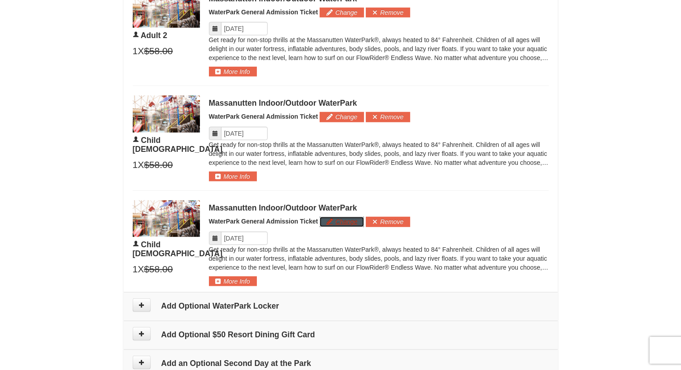
click at [334, 225] on button "Change" at bounding box center [342, 222] width 44 height 10
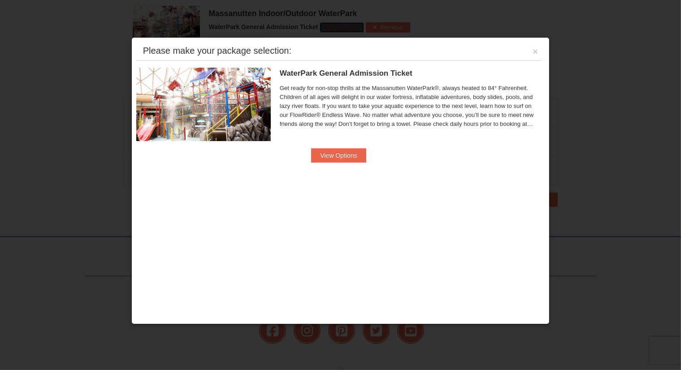
scroll to position [821, 0]
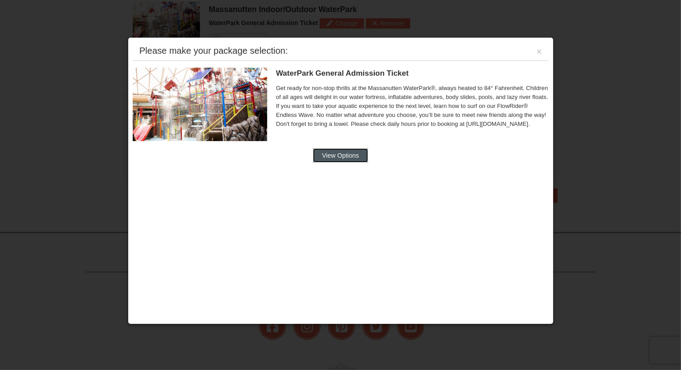
click at [339, 151] on button "View Options" at bounding box center [340, 155] width 55 height 14
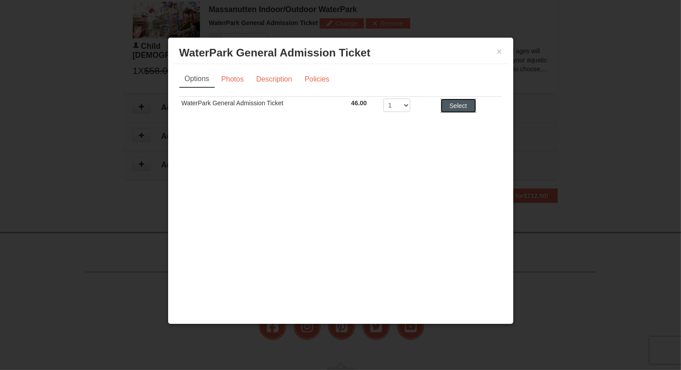
click at [458, 108] on button "Select" at bounding box center [458, 106] width 35 height 14
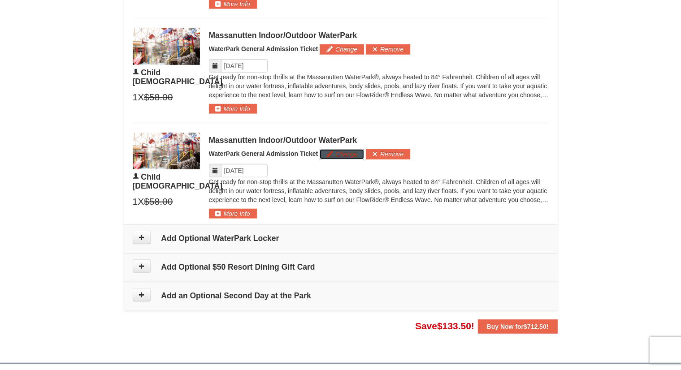
click at [338, 149] on button "Change" at bounding box center [342, 154] width 44 height 10
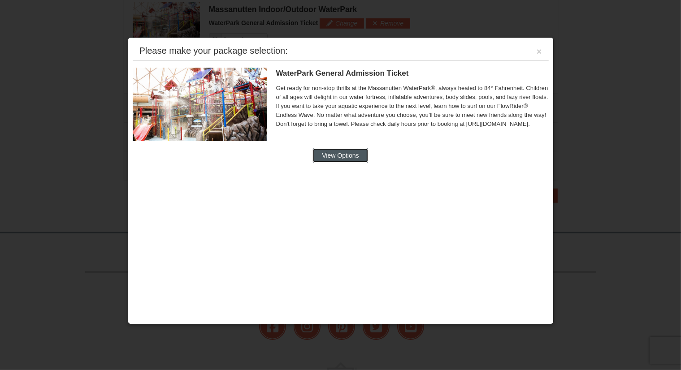
click at [332, 153] on button "View Options" at bounding box center [340, 155] width 55 height 14
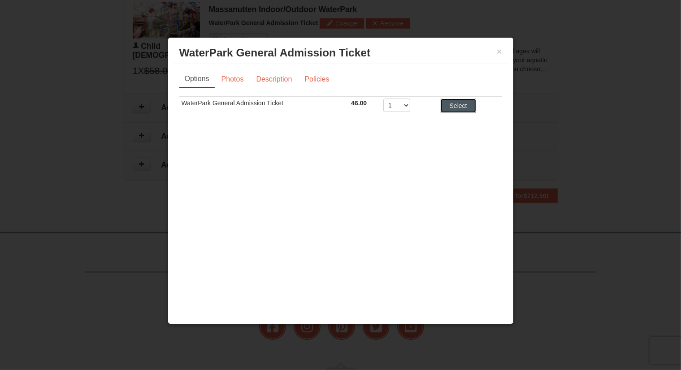
click at [444, 102] on button "Select" at bounding box center [458, 106] width 35 height 14
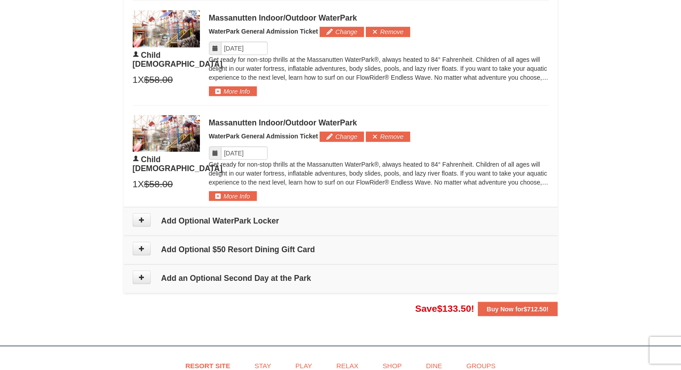
scroll to position [709, 0]
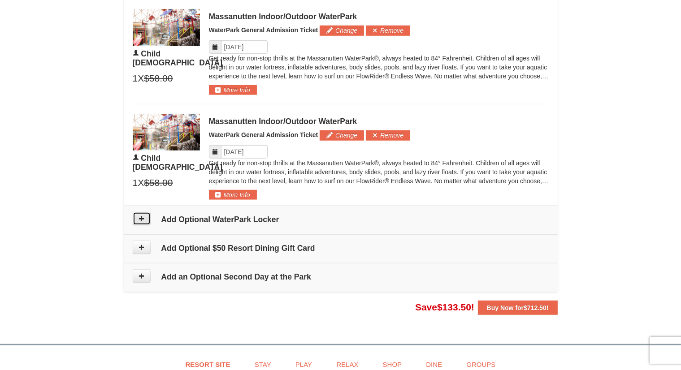
click at [142, 219] on icon at bounding box center [141, 219] width 6 height 6
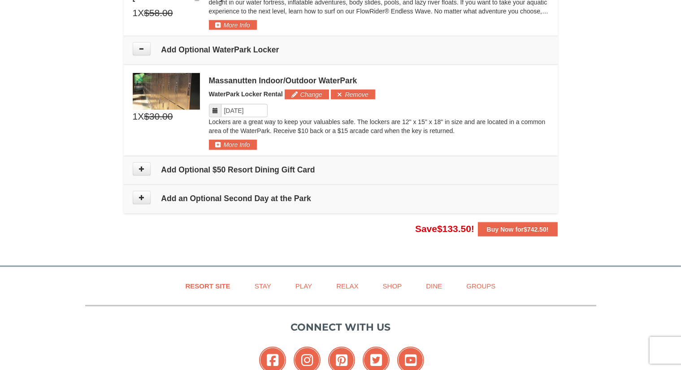
scroll to position [912, 0]
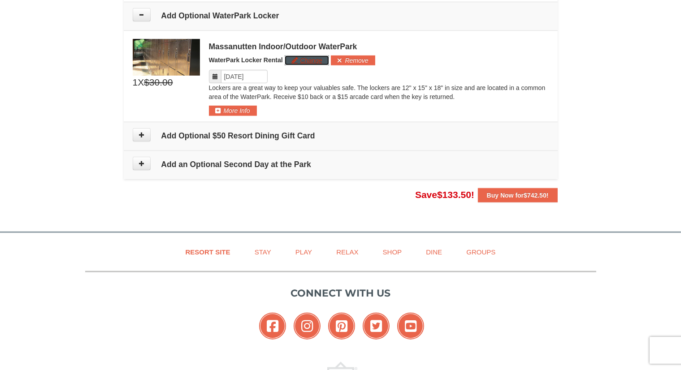
click at [305, 58] on button "Change" at bounding box center [307, 61] width 44 height 10
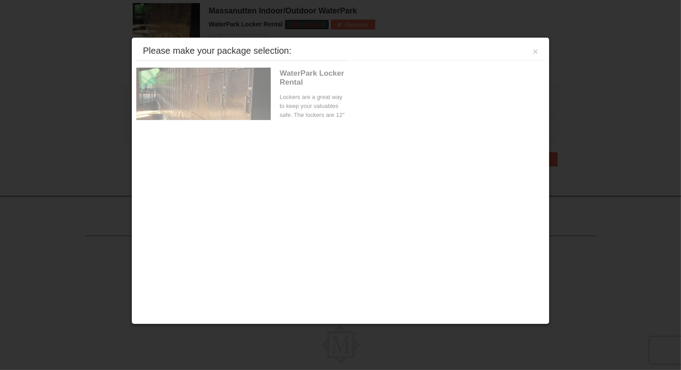
scroll to position [949, 0]
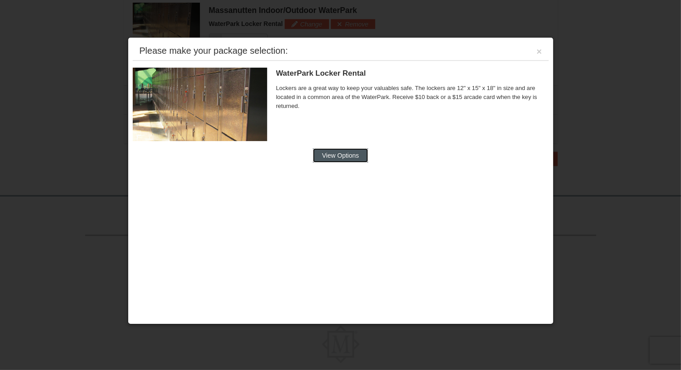
click at [358, 149] on button "View Options" at bounding box center [340, 155] width 55 height 14
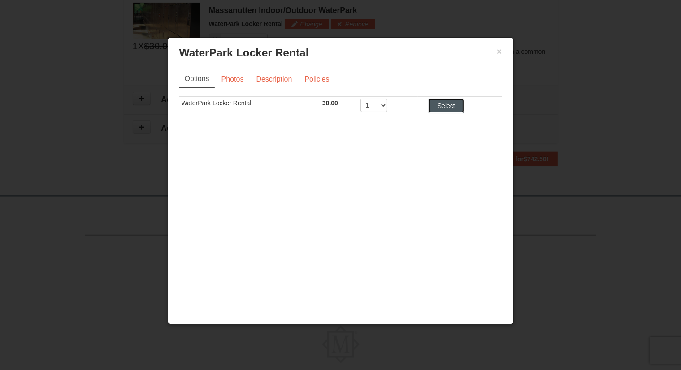
click at [441, 103] on button "Select" at bounding box center [445, 106] width 35 height 14
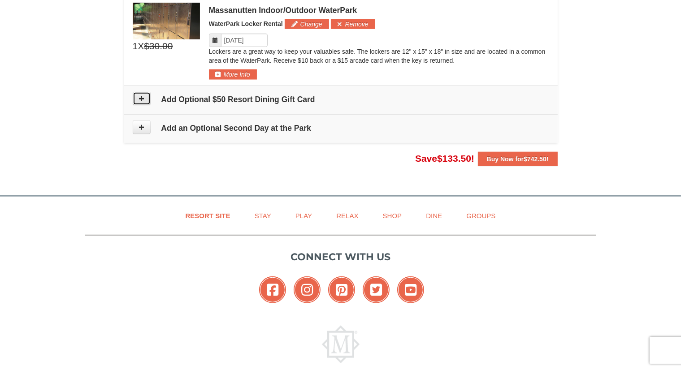
click at [146, 95] on button at bounding box center [142, 98] width 18 height 13
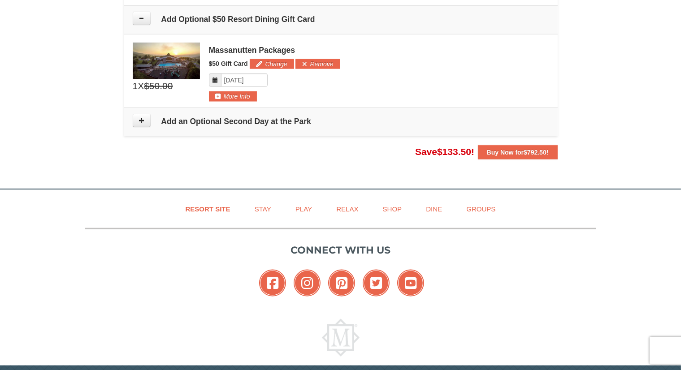
scroll to position [1032, 0]
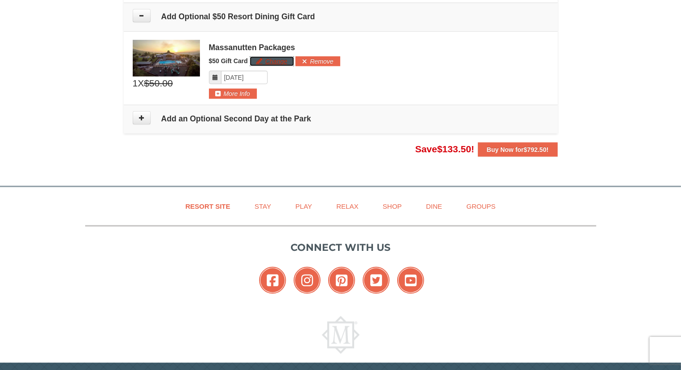
click at [266, 62] on button "Change" at bounding box center [272, 61] width 44 height 10
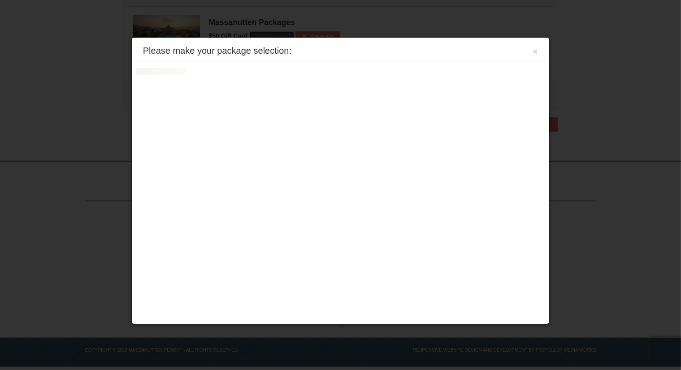
scroll to position [1059, 0]
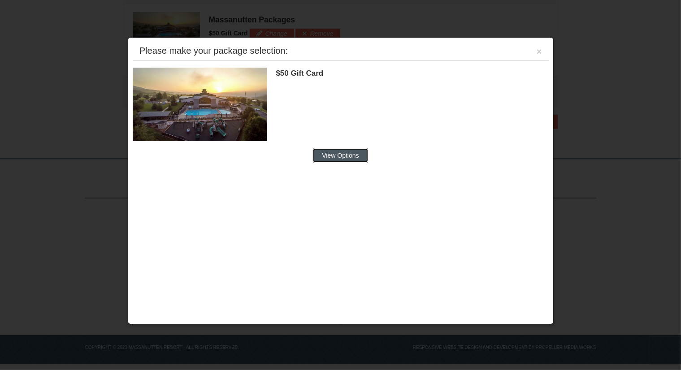
click at [358, 156] on button "View Options" at bounding box center [340, 155] width 55 height 14
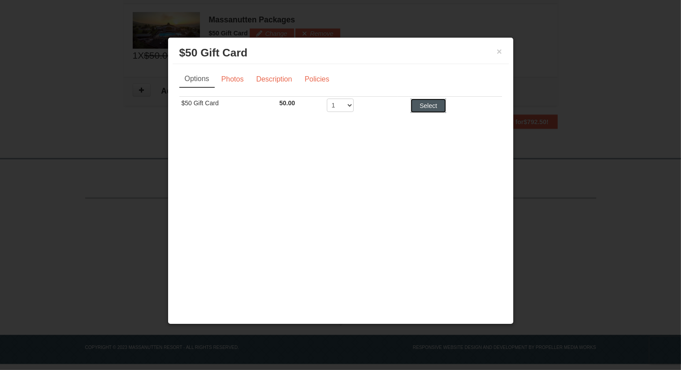
click at [424, 108] on button "Select" at bounding box center [428, 106] width 35 height 14
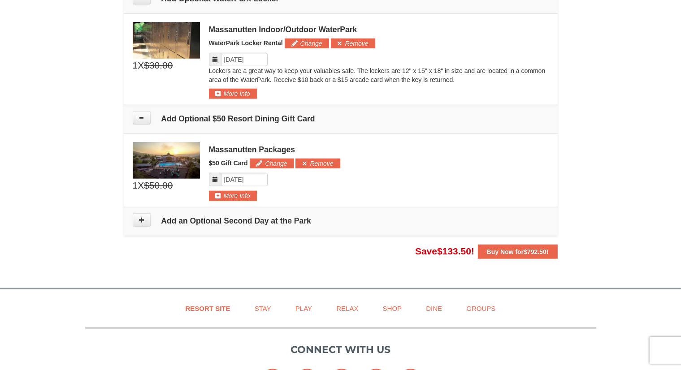
scroll to position [935, 0]
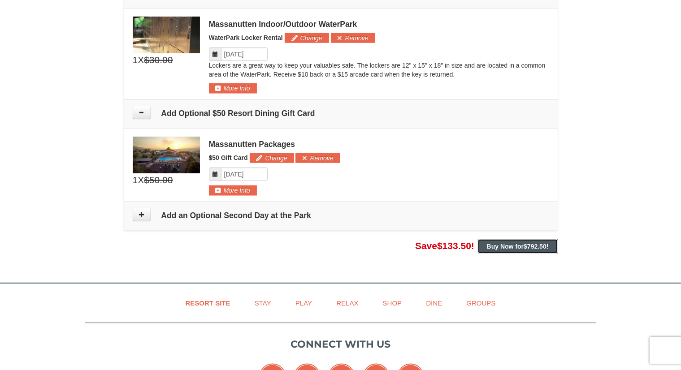
click at [514, 246] on strong "Buy Now for $792.50 !" at bounding box center [518, 246] width 62 height 7
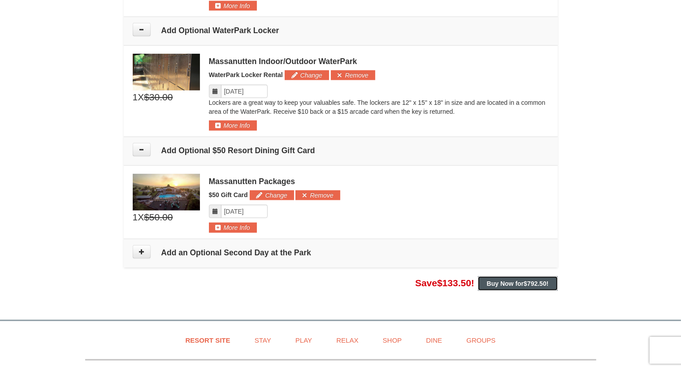
scroll to position [867, 0]
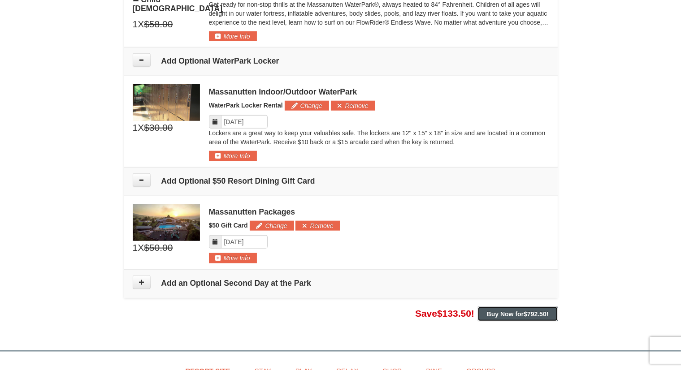
click at [515, 312] on strong "Buy Now for $792.50 !" at bounding box center [518, 314] width 62 height 7
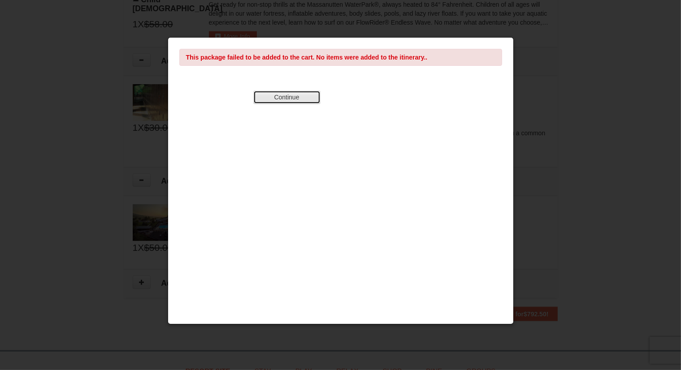
click at [294, 98] on button "Continue" at bounding box center [286, 97] width 67 height 13
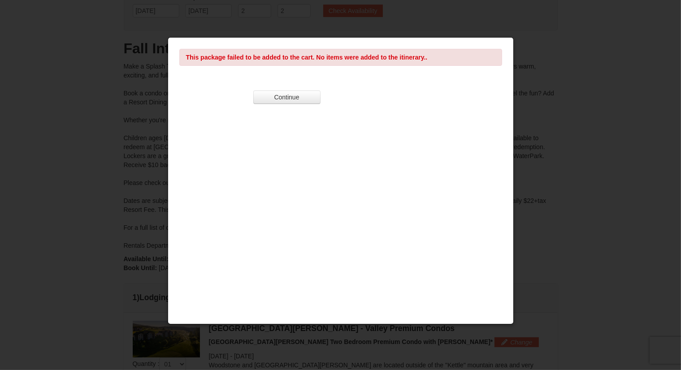
scroll to position [61, 0]
click at [289, 99] on button "Continue" at bounding box center [286, 97] width 67 height 13
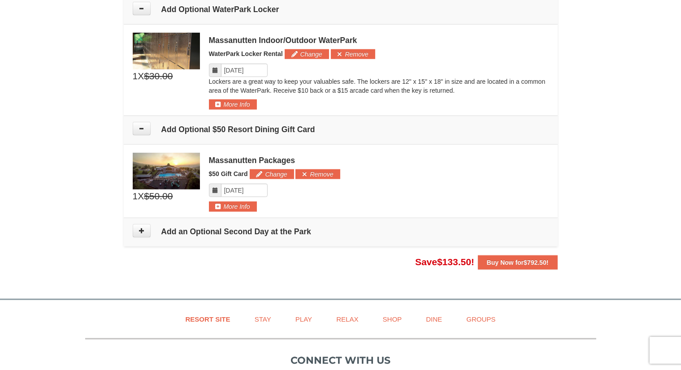
scroll to position [919, 0]
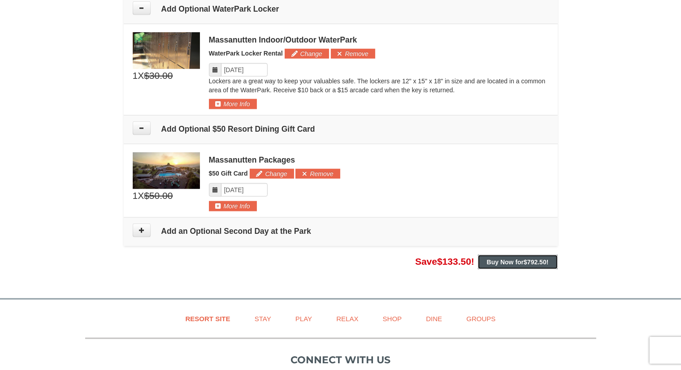
click at [518, 259] on strong "Buy Now for $792.50 !" at bounding box center [518, 262] width 62 height 7
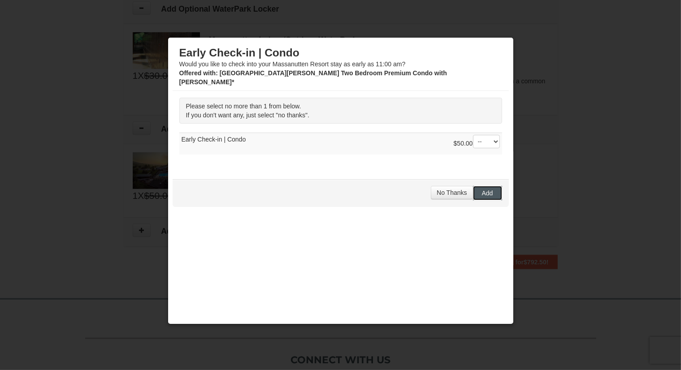
click at [484, 186] on button "Add" at bounding box center [487, 193] width 29 height 14
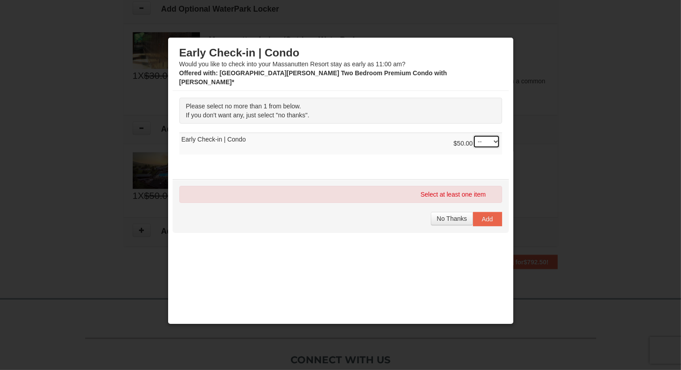
click at [482, 135] on select "-- 01" at bounding box center [486, 141] width 27 height 13
select select "1"
click at [473, 135] on select "-- 01" at bounding box center [486, 141] width 27 height 13
click at [485, 216] on span "Add" at bounding box center [487, 219] width 11 height 7
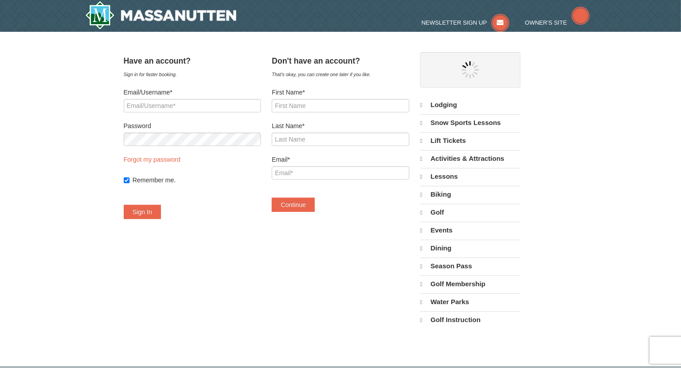
select select "9"
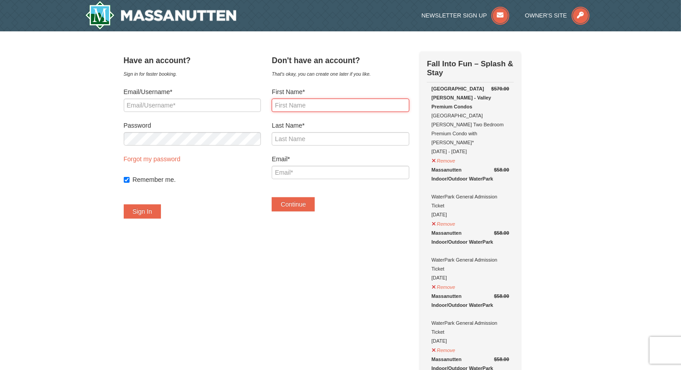
click at [328, 101] on input "First Name*" at bounding box center [340, 105] width 137 height 13
type input "[PERSON_NAME]"
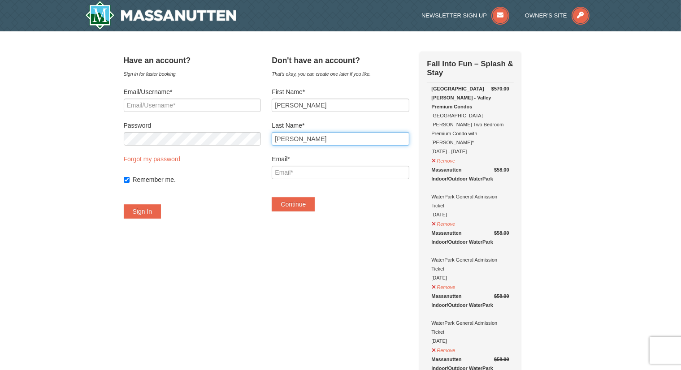
type input "[PERSON_NAME]"
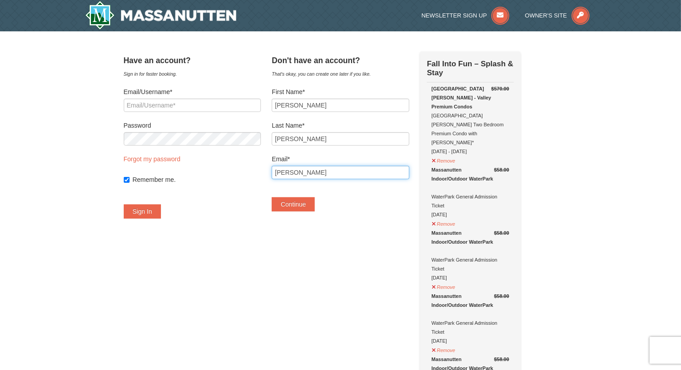
type input "[EMAIL_ADDRESS][DOMAIN_NAME]"
click at [308, 203] on button "Continue" at bounding box center [293, 204] width 43 height 14
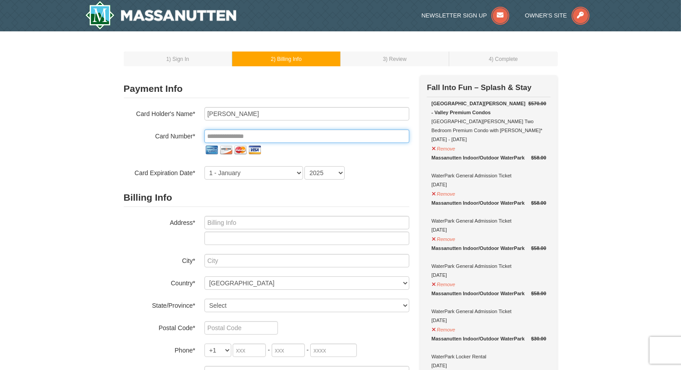
click at [290, 134] on input "tel" at bounding box center [306, 136] width 205 height 13
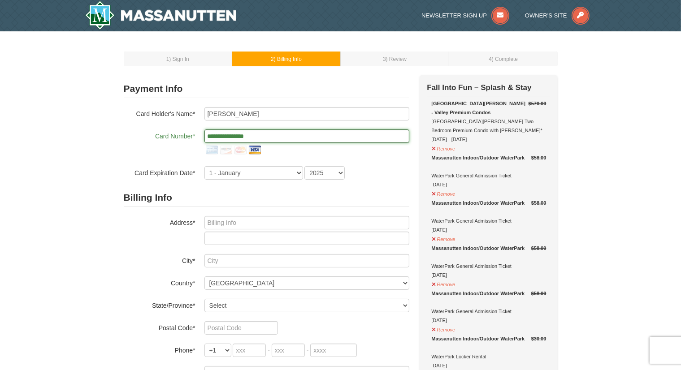
type input "**********"
click at [228, 175] on select "1 - [DATE] - [DATE] - [DATE] - [DATE] - [DATE] - [DATE] - [DATE] - [DATE] - [DA…" at bounding box center [253, 172] width 99 height 13
select select "5"
click at [204, 166] on select "1 - [DATE] - [DATE] - [DATE] - [DATE] - [DATE] - [DATE] - [DATE] - [DATE] - [DA…" at bounding box center [253, 172] width 99 height 13
click at [312, 173] on select "2025 2026 2027 2028 2029 2030 2031 2032 2033 2034" at bounding box center [324, 172] width 40 height 13
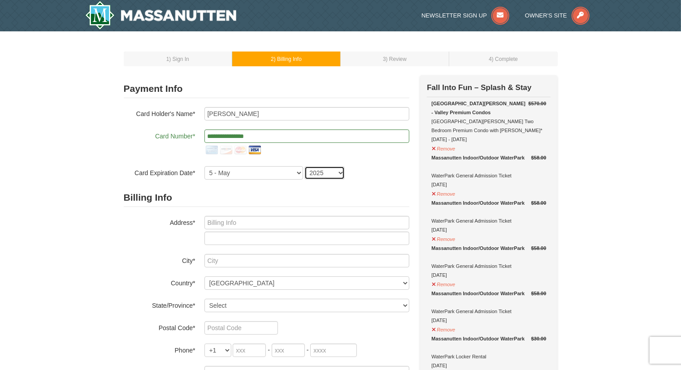
select select "2028"
click at [304, 166] on select "2025 2026 2027 2028 2029 2030 2031 2032 2033 2034" at bounding box center [324, 172] width 40 height 13
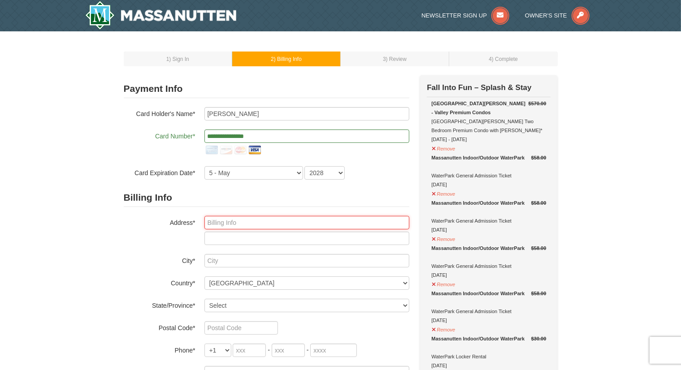
click at [282, 223] on input "text" at bounding box center [306, 222] width 205 height 13
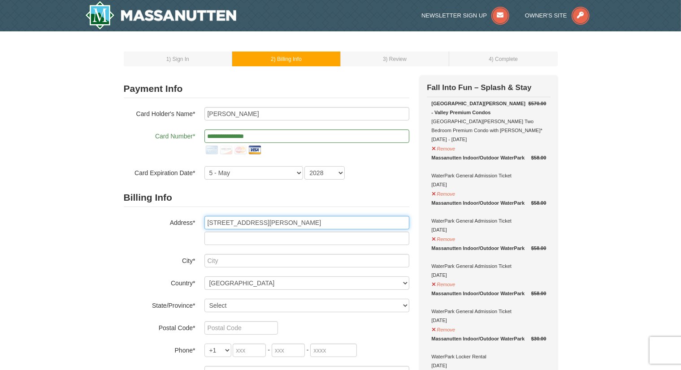
type input "[STREET_ADDRESS][PERSON_NAME]"
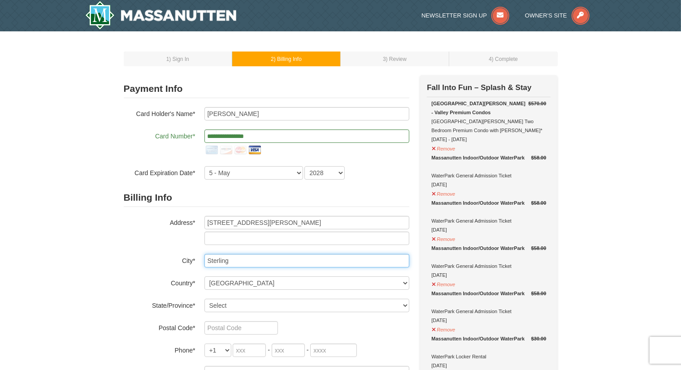
type input "Sterling"
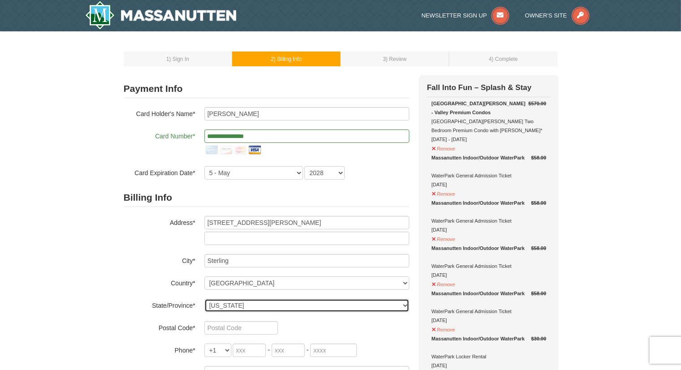
click at [289, 302] on select "Select [US_STATE] [US_STATE] [US_STATE] [US_STATE] [US_STATE] [US_STATE] [US_ST…" at bounding box center [306, 305] width 205 height 13
select select "VA"
click at [204, 299] on select "Select [US_STATE] [US_STATE] [US_STATE] [US_STATE] [US_STATE] [US_STATE] [US_ST…" at bounding box center [306, 305] width 205 height 13
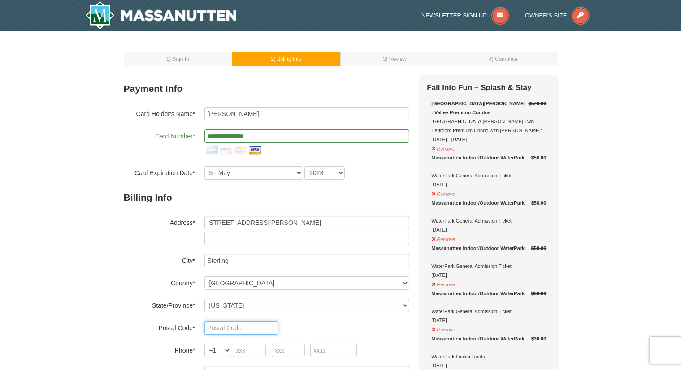
click at [242, 324] on input "text" at bounding box center [241, 327] width 74 height 13
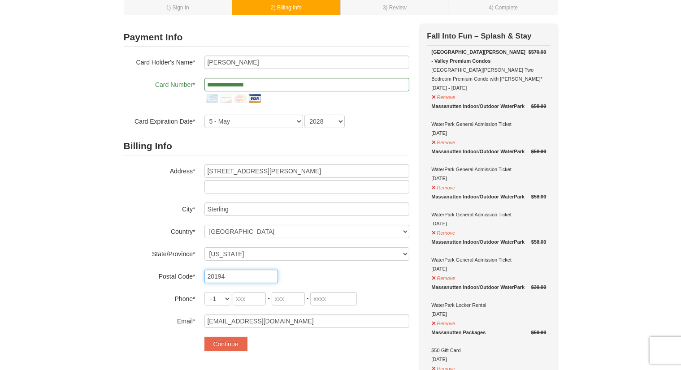
scroll to position [52, 0]
type input "20194"
click at [242, 305] on div "Billing Info Address* [STREET_ADDRESS][PERSON_NAME] City* Sterling Country* ---…" at bounding box center [266, 232] width 285 height 191
click at [246, 298] on input "tel" at bounding box center [249, 298] width 33 height 13
type input "202"
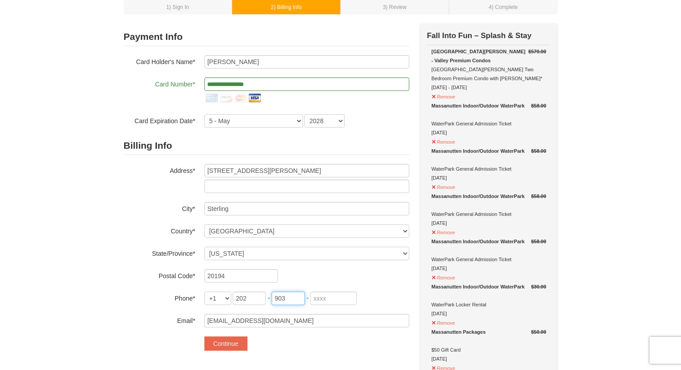
type input "903"
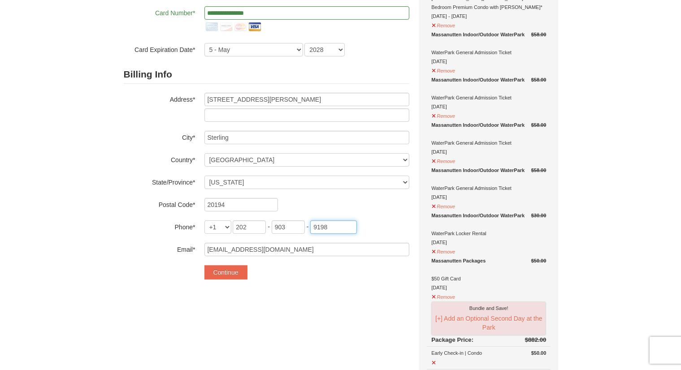
scroll to position [124, 0]
type input "9198"
click at [226, 267] on button "Continue" at bounding box center [225, 272] width 43 height 14
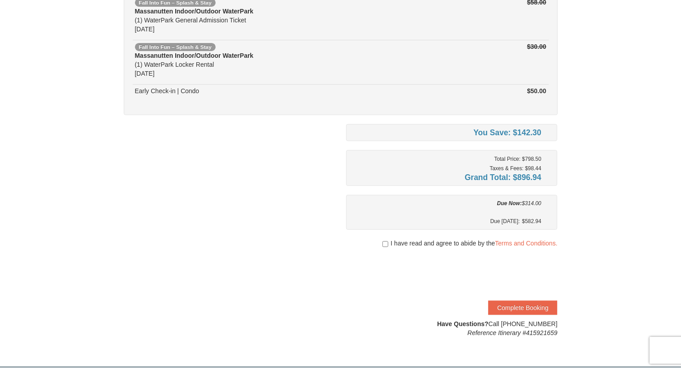
scroll to position [330, 0]
click at [385, 243] on input "checkbox" at bounding box center [385, 244] width 6 height 7
checkbox input "true"
click at [515, 306] on button "Complete Booking" at bounding box center [522, 308] width 69 height 14
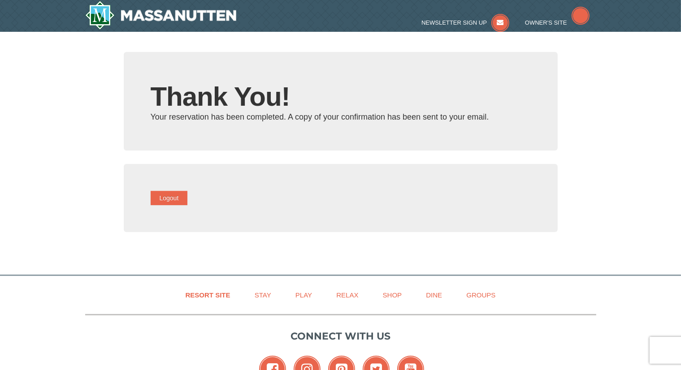
type input "ilianapeters@hotmail.com"
